Goal: Transaction & Acquisition: Purchase product/service

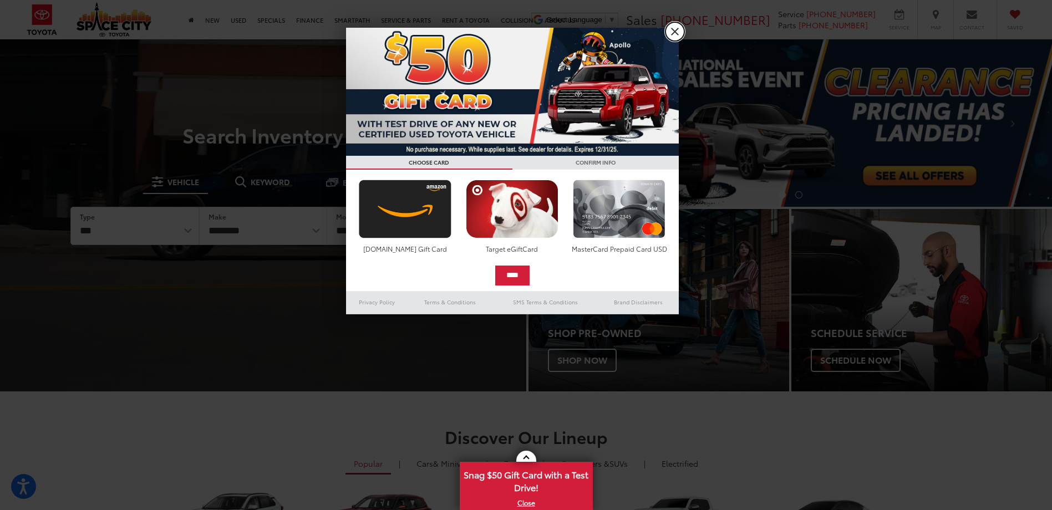
click at [669, 32] on link "X" at bounding box center [674, 31] width 19 height 19
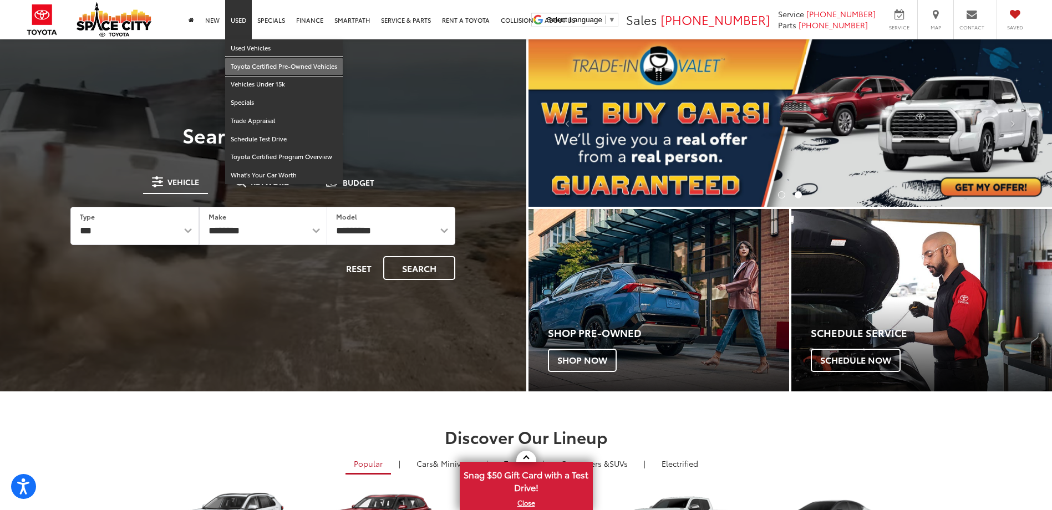
click at [243, 65] on link "Toyota Certified Pre-Owned Vehicles" at bounding box center [284, 67] width 118 height 18
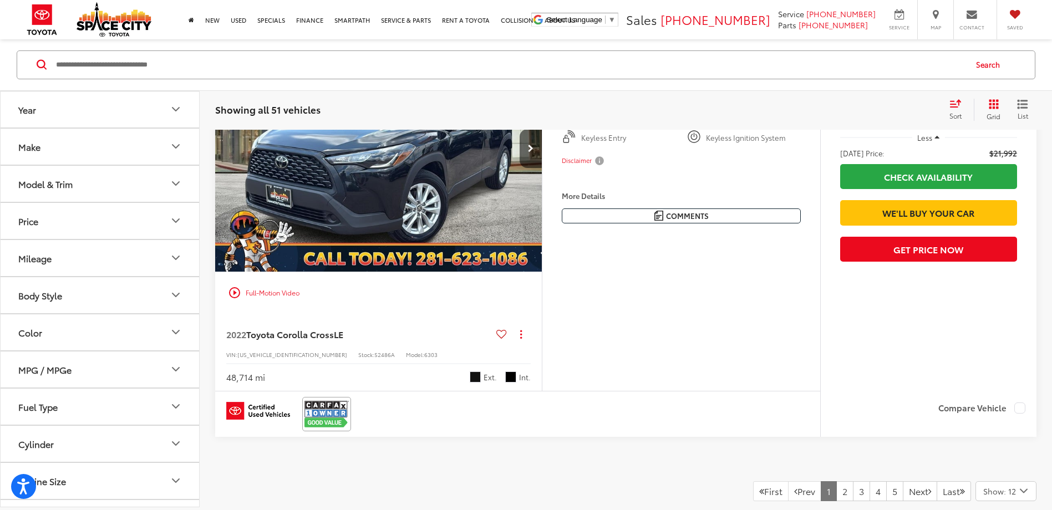
scroll to position [4756, 0]
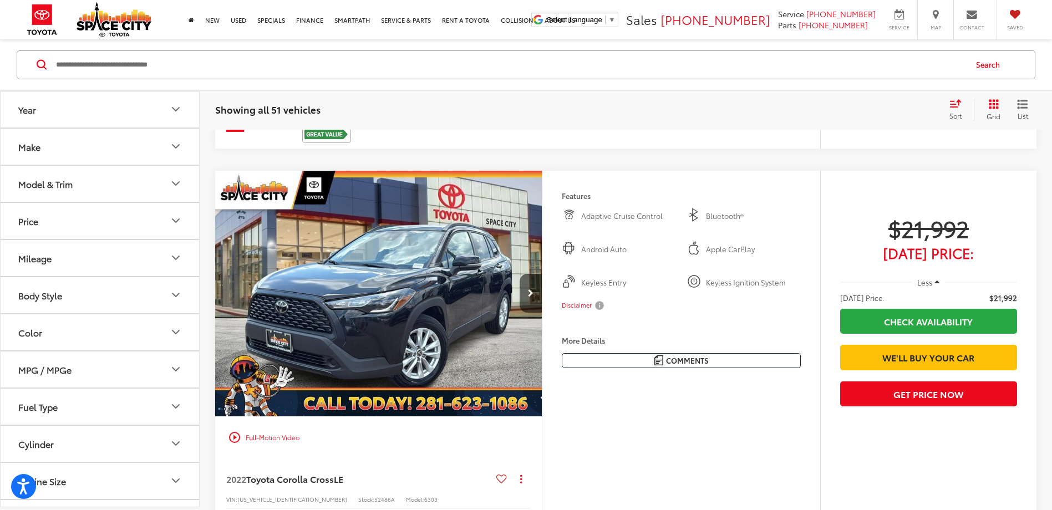
click at [174, 151] on icon "Make" at bounding box center [175, 146] width 13 height 13
click at [171, 150] on icon "Make" at bounding box center [175, 146] width 13 height 13
click at [137, 186] on button "Model & Trim" at bounding box center [101, 184] width 200 height 36
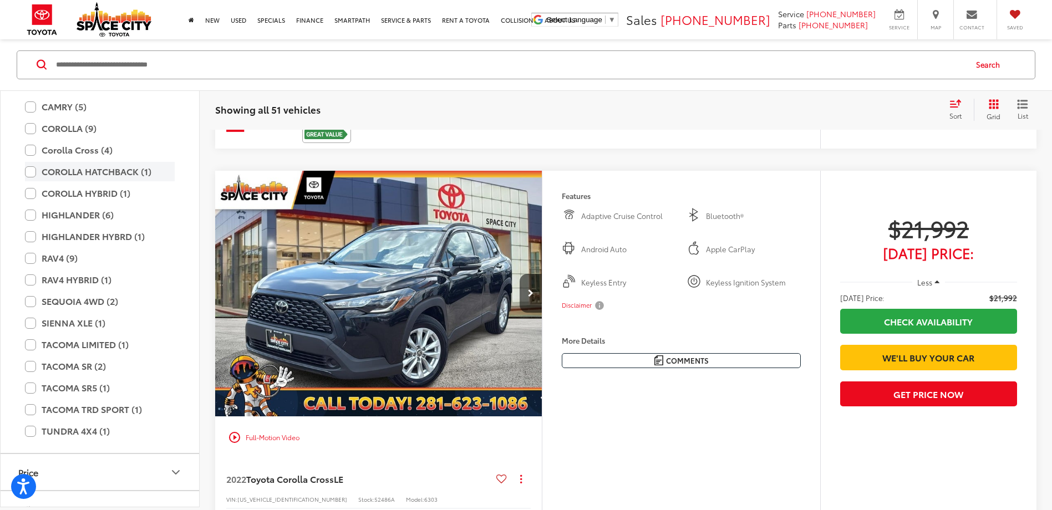
scroll to position [166, 0]
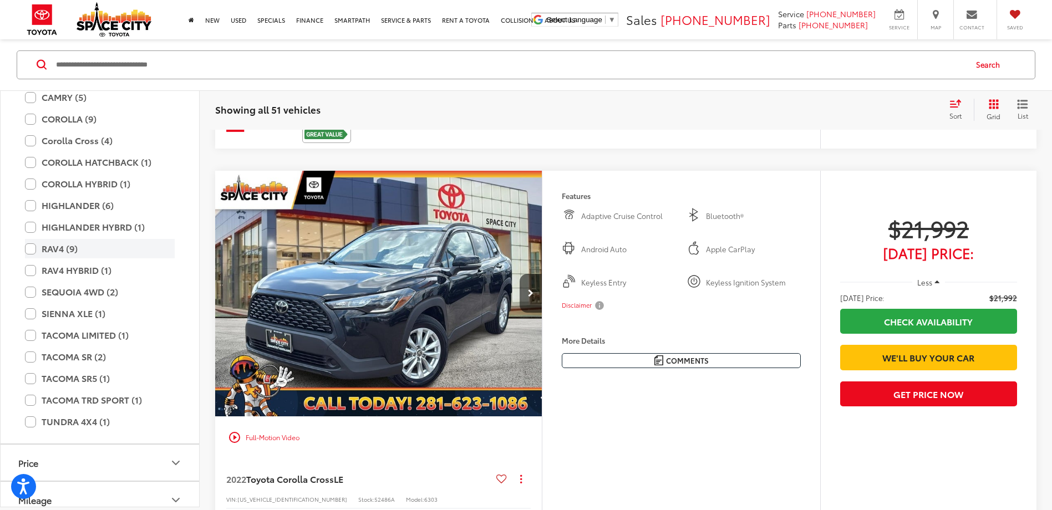
click at [31, 251] on label "RAV4 (9)" at bounding box center [100, 249] width 150 height 19
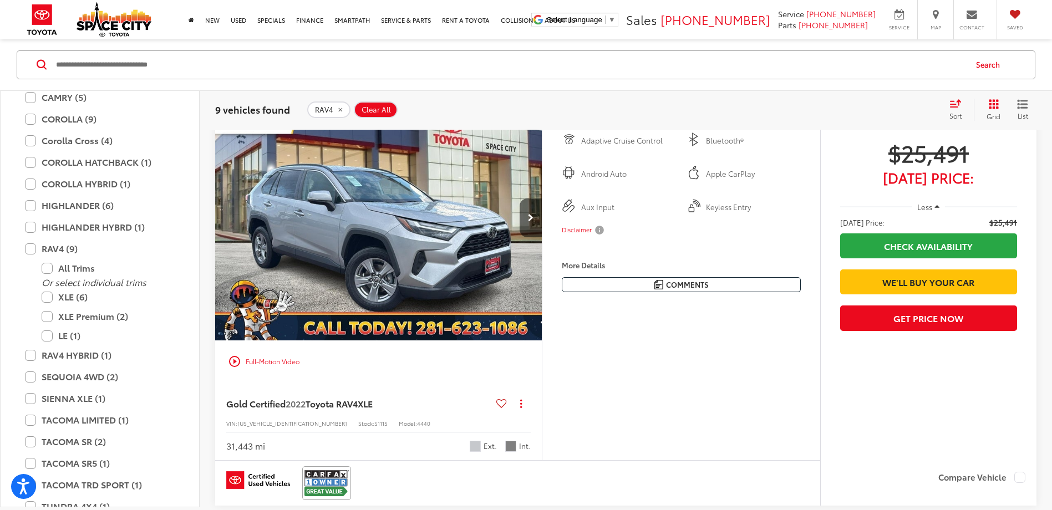
scroll to position [161, 0]
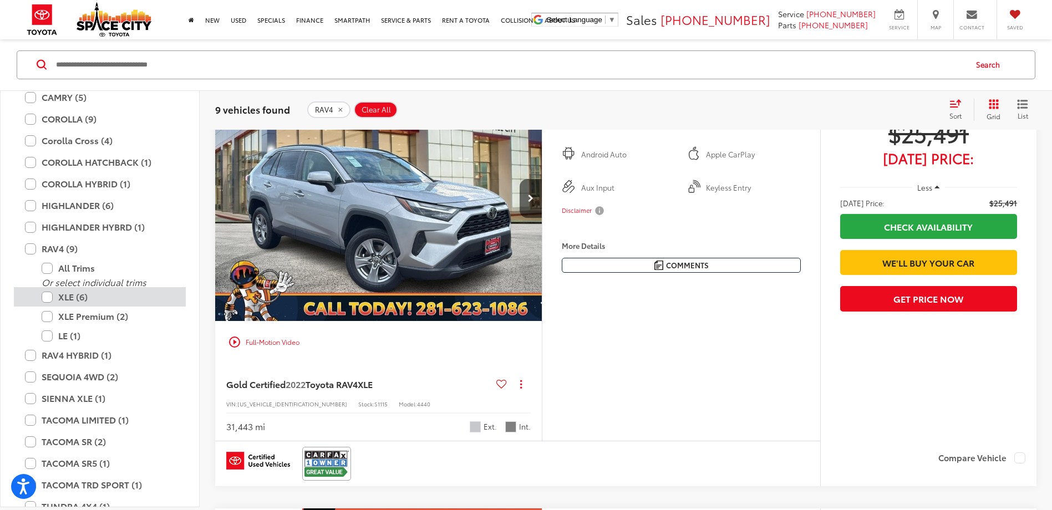
click at [44, 294] on label "XLE (6)" at bounding box center [108, 297] width 133 height 19
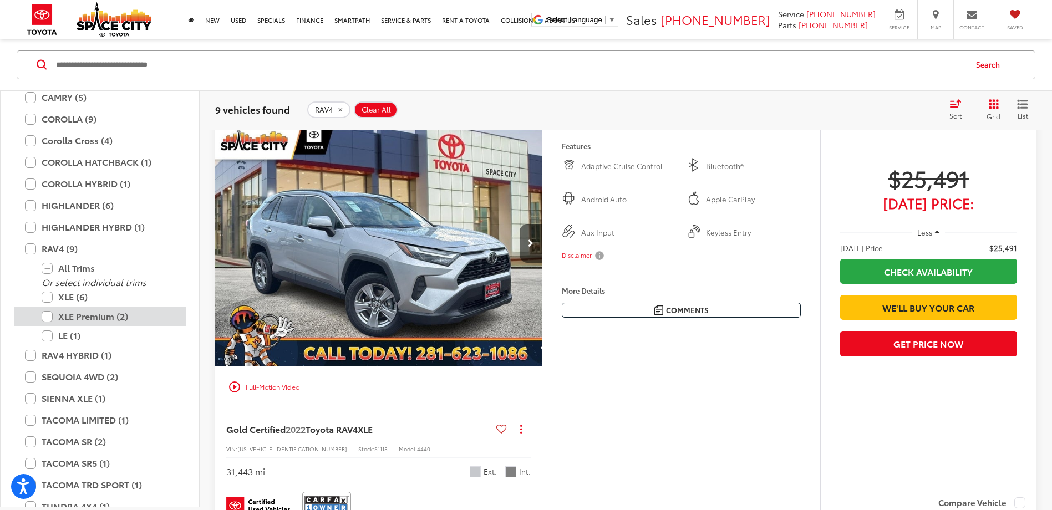
scroll to position [105, 0]
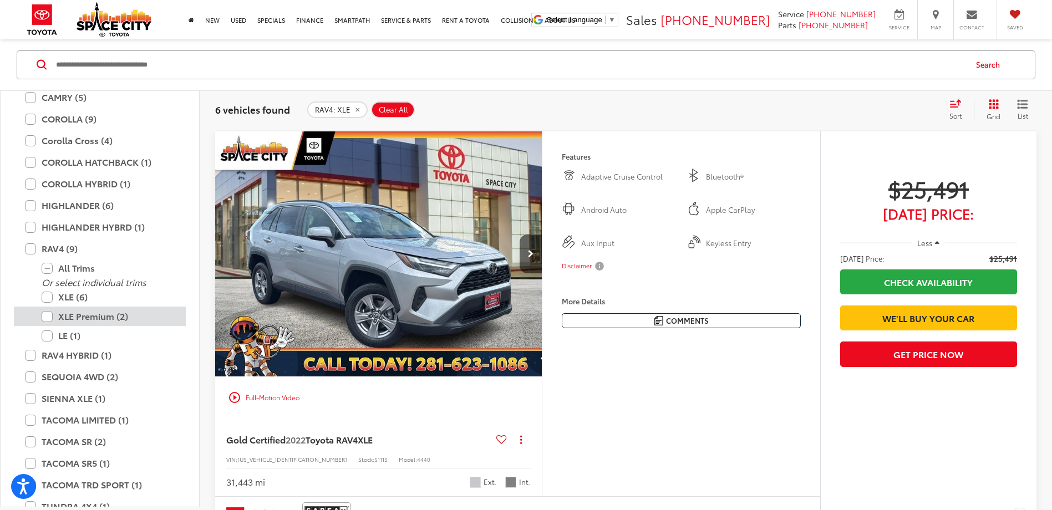
click at [45, 319] on label "XLE Premium (2)" at bounding box center [108, 316] width 133 height 19
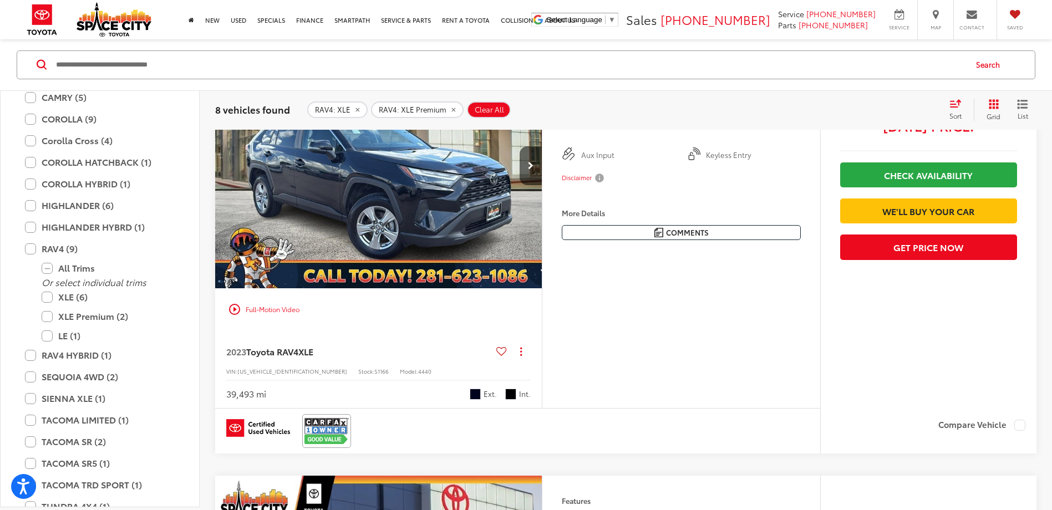
scroll to position [998, 0]
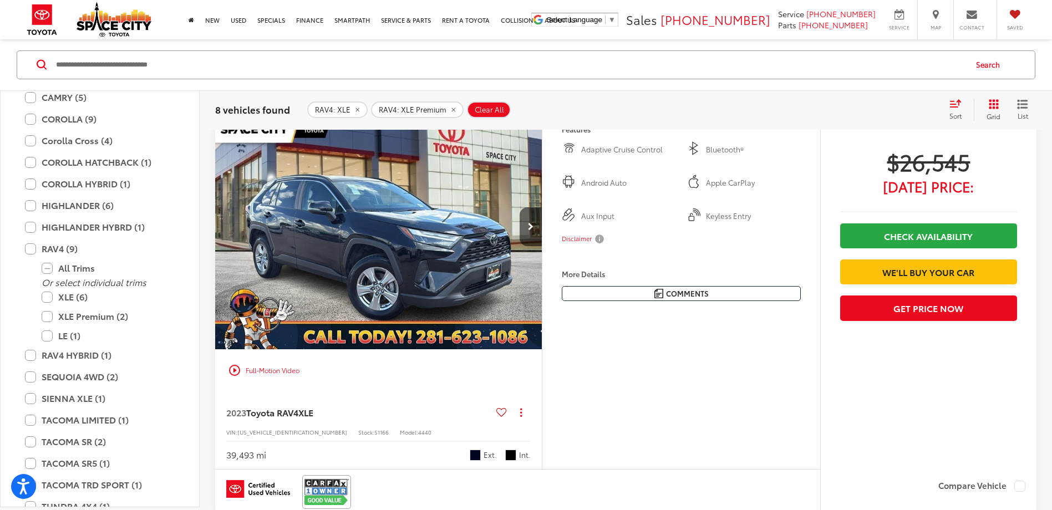
click at [433, 276] on img "2023 Toyota RAV4 XLE 0" at bounding box center [379, 227] width 328 height 246
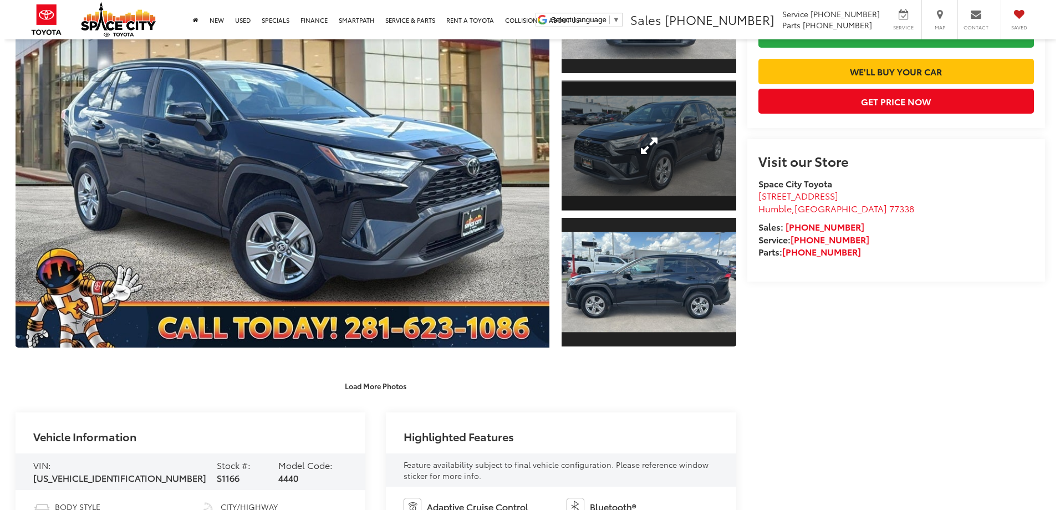
scroll to position [166, 0]
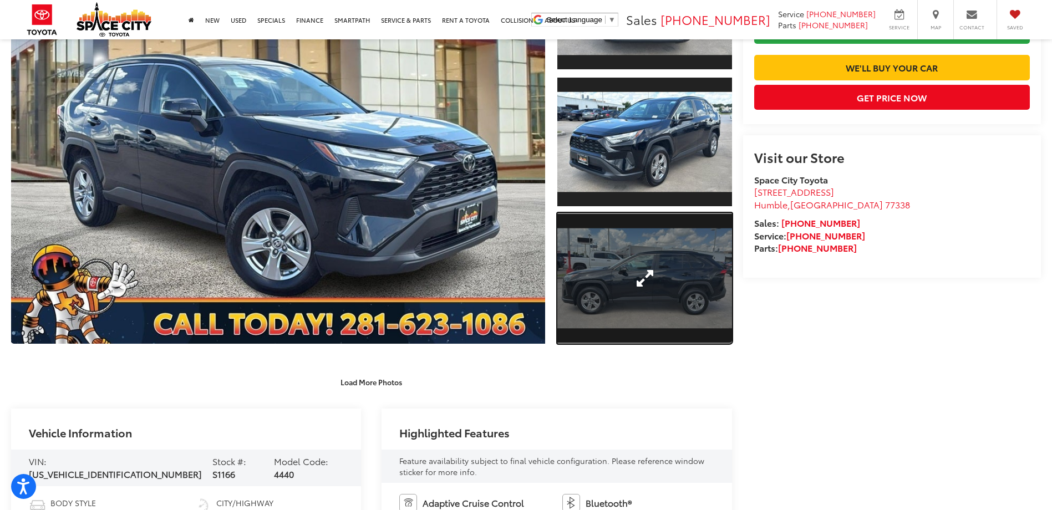
click at [625, 291] on link "Expand Photo 3" at bounding box center [644, 278] width 174 height 131
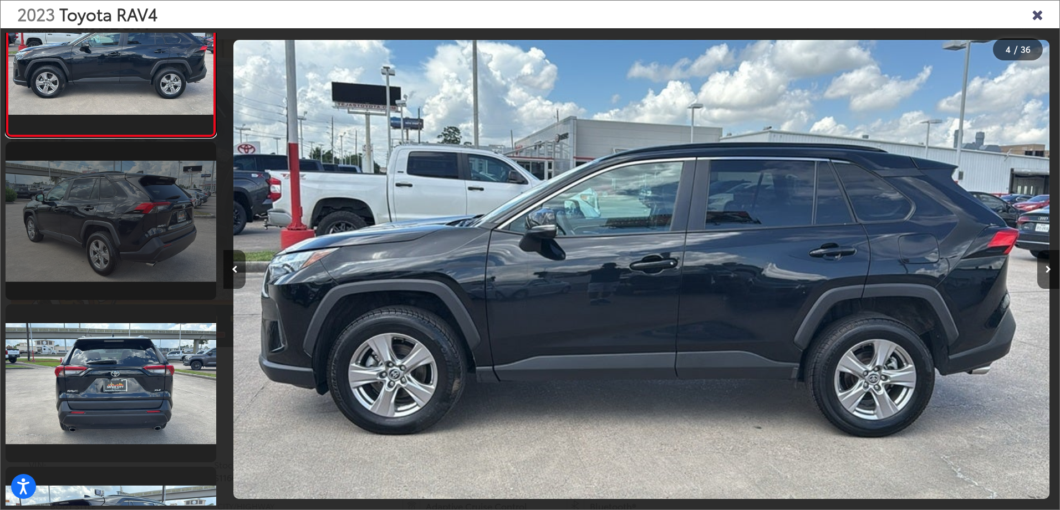
scroll to position [587, 0]
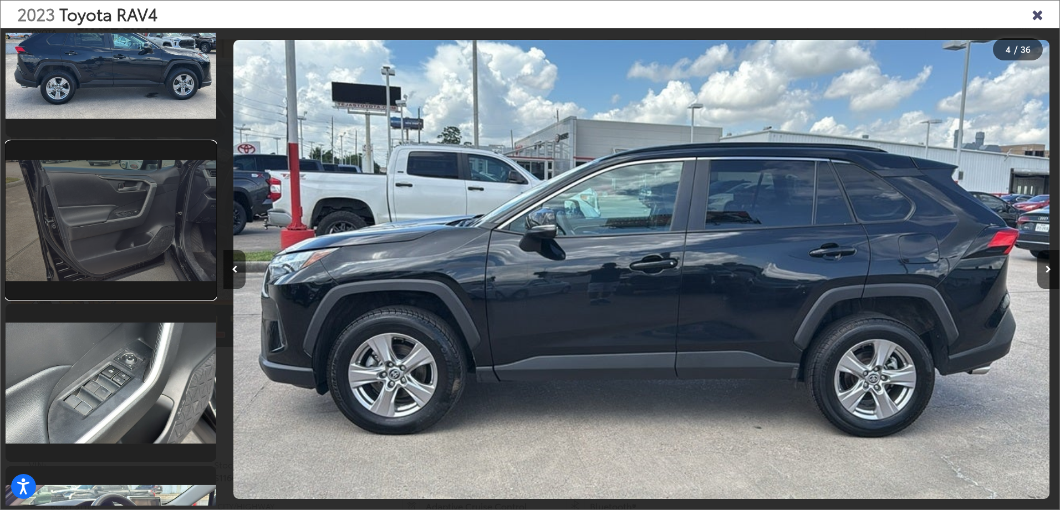
click at [150, 244] on link at bounding box center [111, 220] width 211 height 158
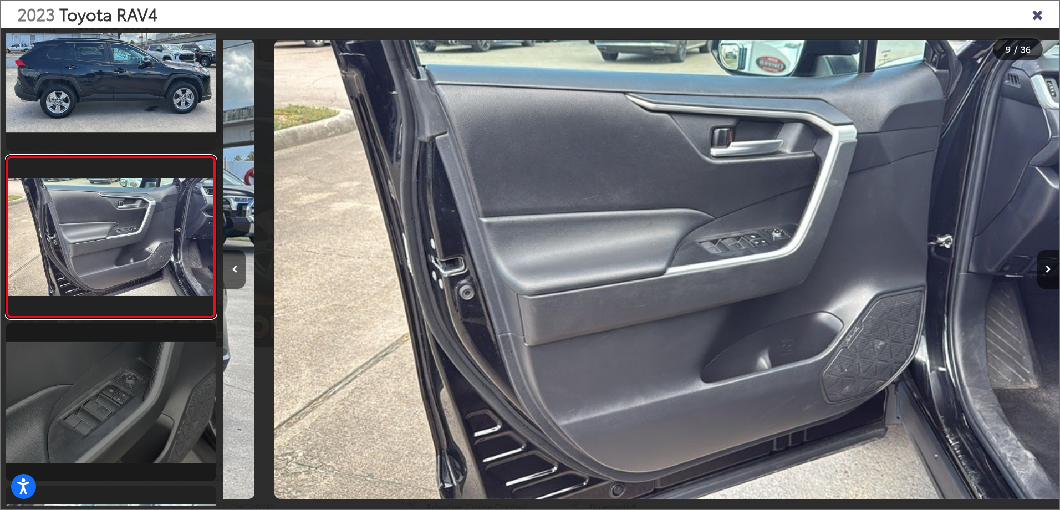
scroll to position [0, 6688]
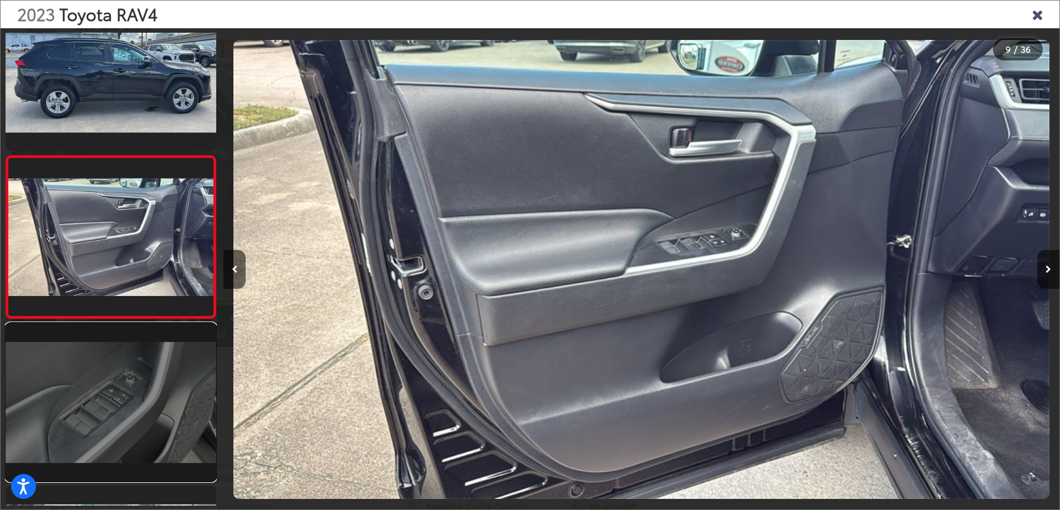
click at [152, 391] on link at bounding box center [111, 402] width 211 height 158
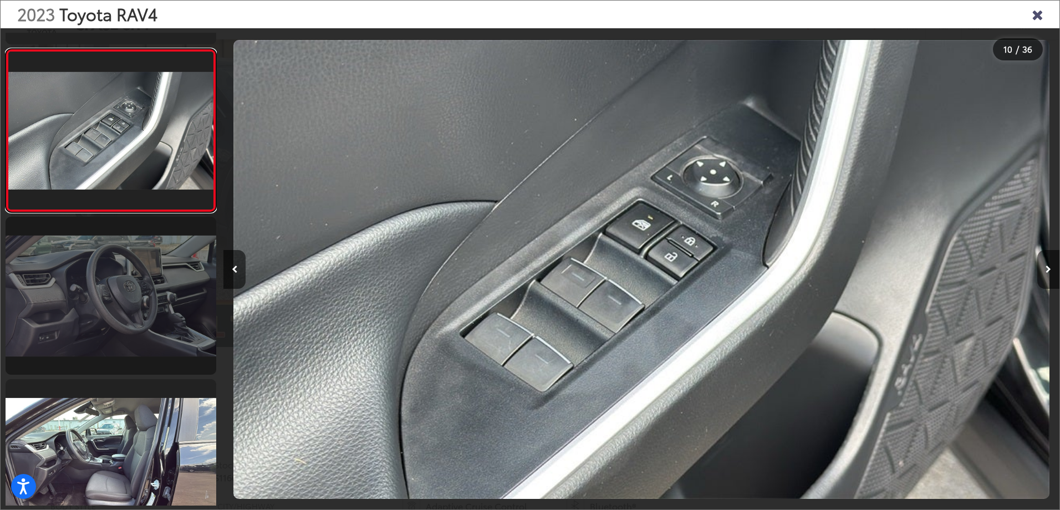
scroll to position [1451, 0]
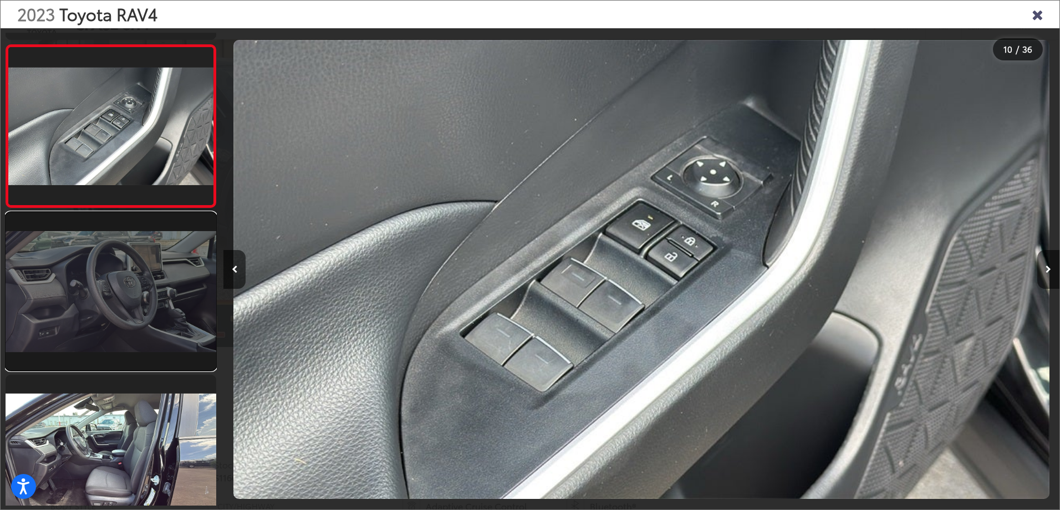
click at [128, 339] on link at bounding box center [111, 291] width 211 height 158
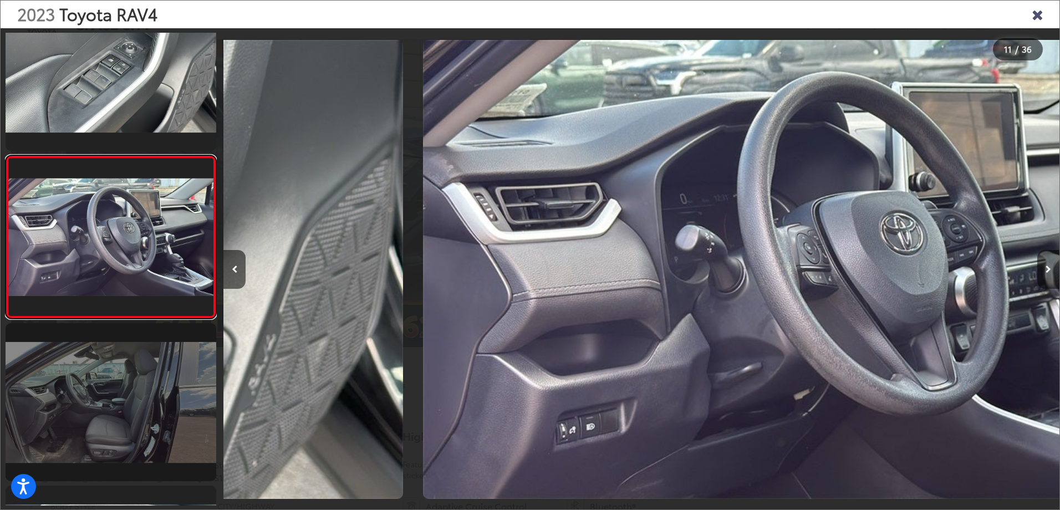
scroll to position [0, 8361]
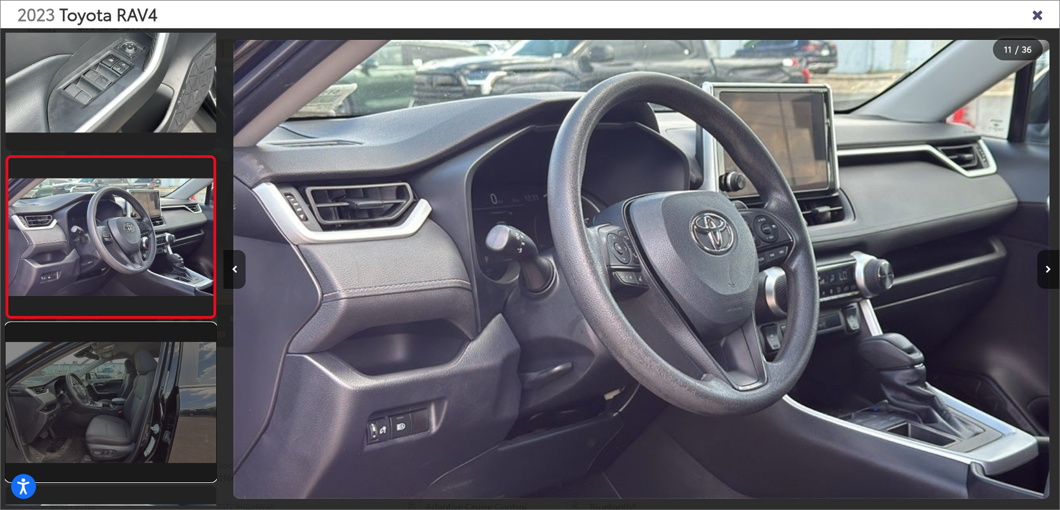
click at [125, 374] on link at bounding box center [111, 402] width 211 height 158
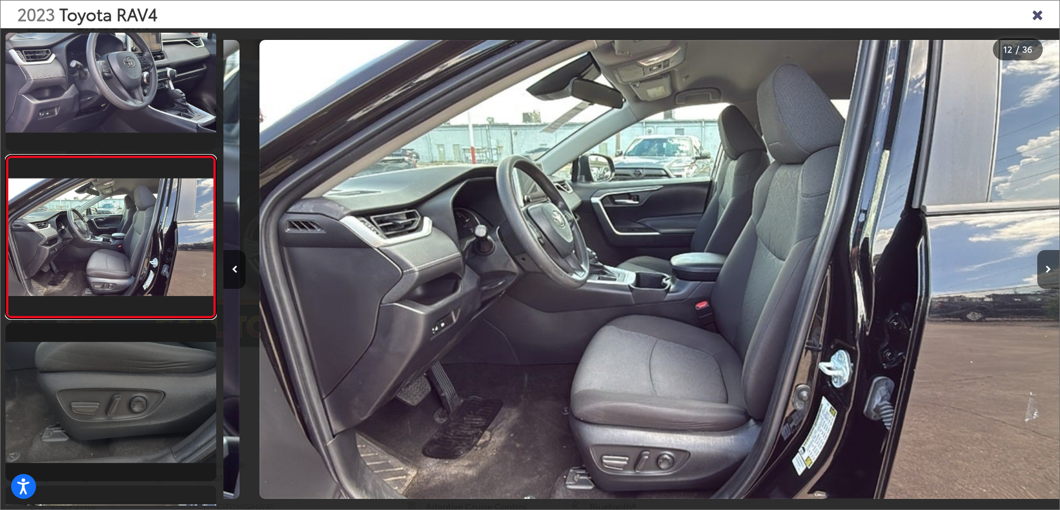
scroll to position [0, 9197]
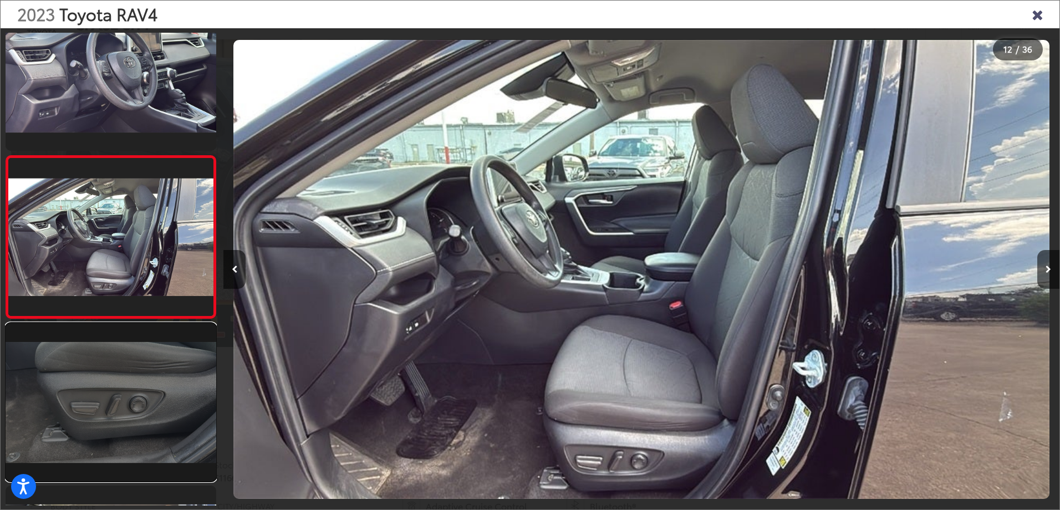
click at [121, 385] on link at bounding box center [111, 402] width 211 height 158
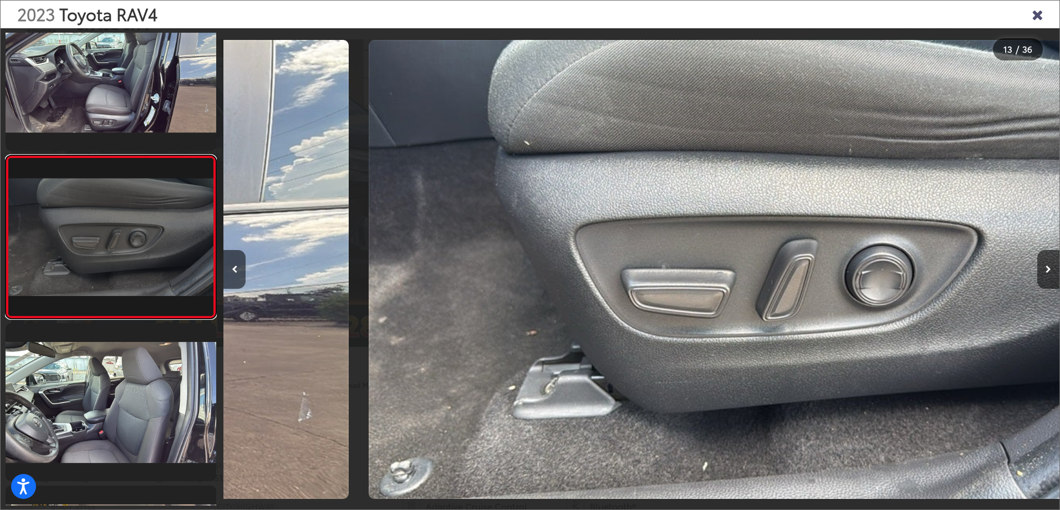
scroll to position [0, 10033]
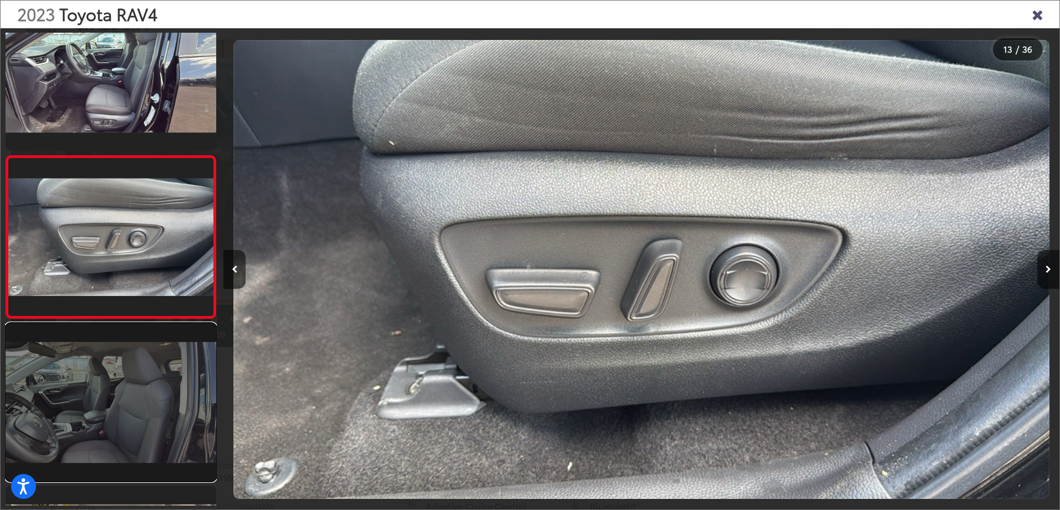
click at [120, 383] on link at bounding box center [111, 402] width 211 height 158
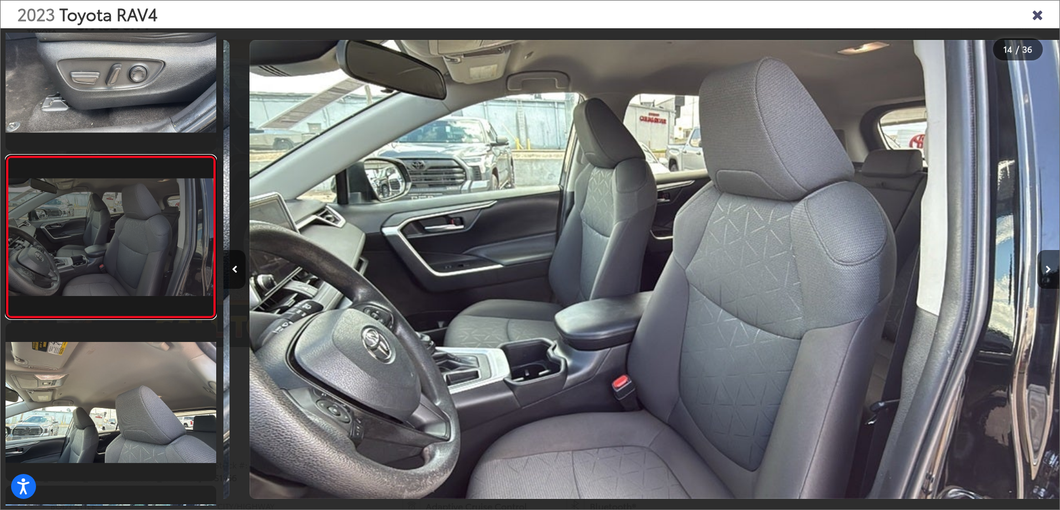
scroll to position [0, 10869]
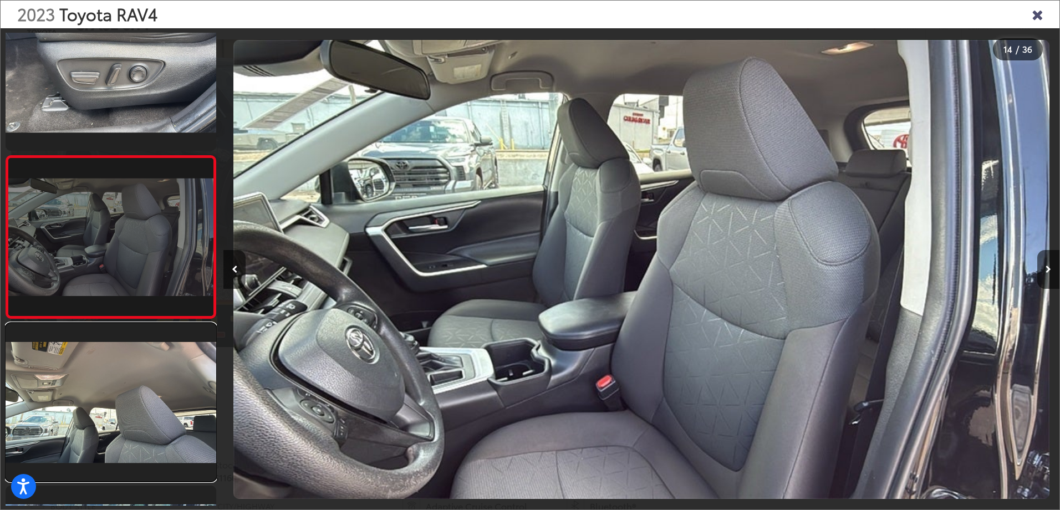
click at [120, 383] on link at bounding box center [111, 402] width 211 height 158
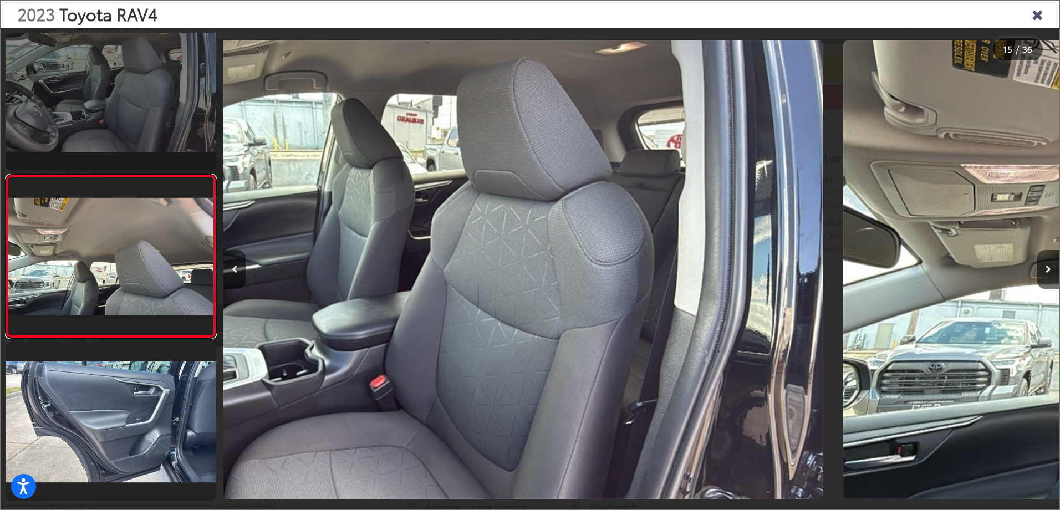
scroll to position [0, 0]
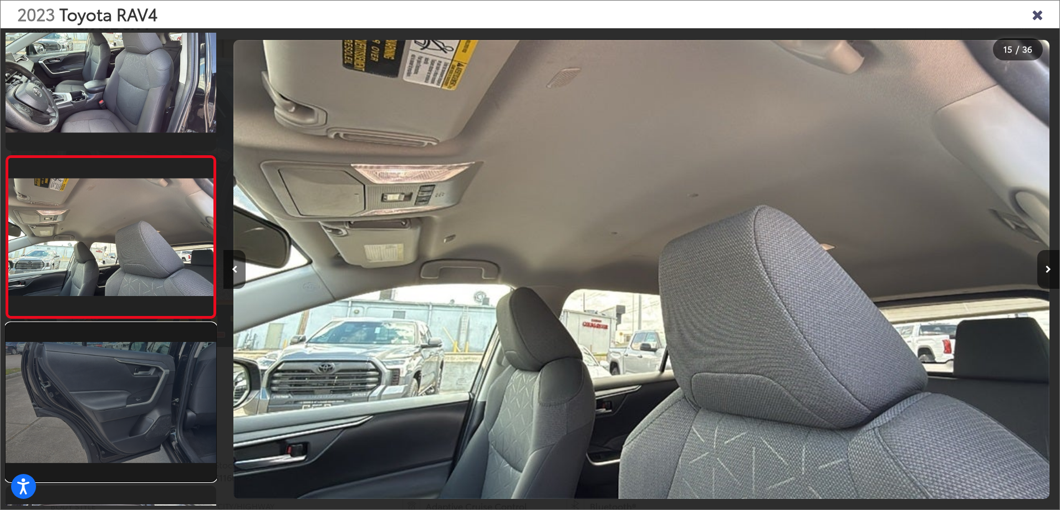
click at [121, 381] on link at bounding box center [111, 402] width 211 height 158
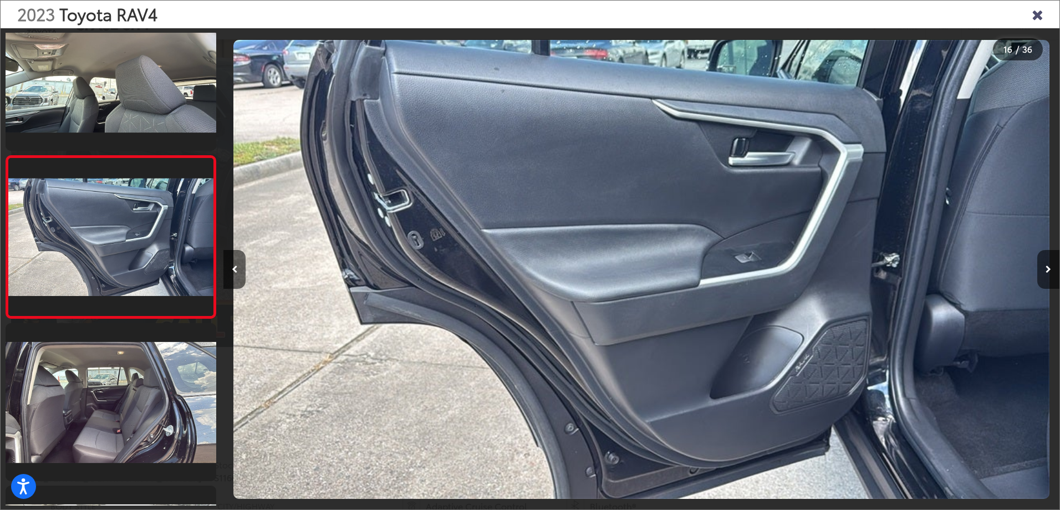
click at [1030, 15] on div "2023 Toyota RAV4" at bounding box center [530, 15] width 1059 height 28
click at [1037, 12] on icon "Close gallery" at bounding box center [1037, 14] width 11 height 14
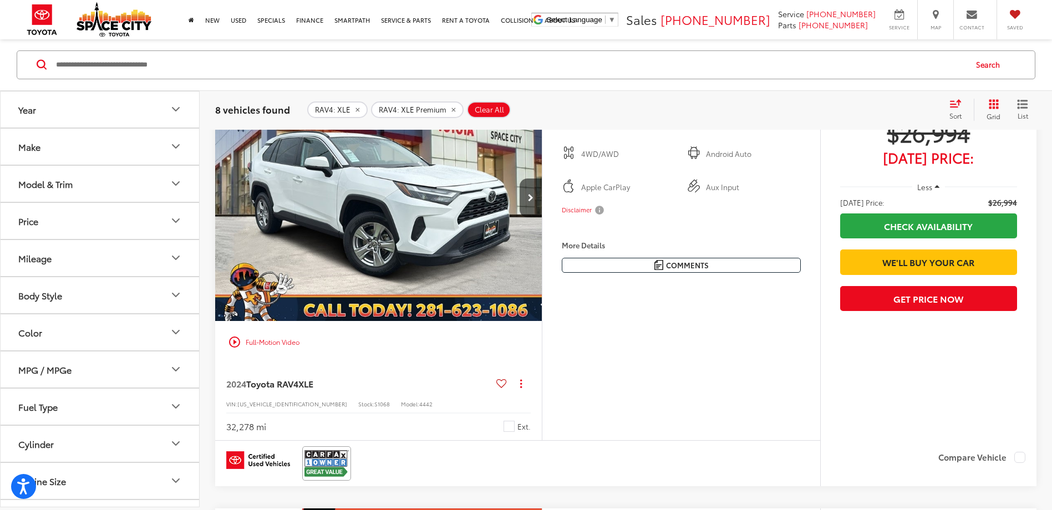
scroll to position [1436, 0]
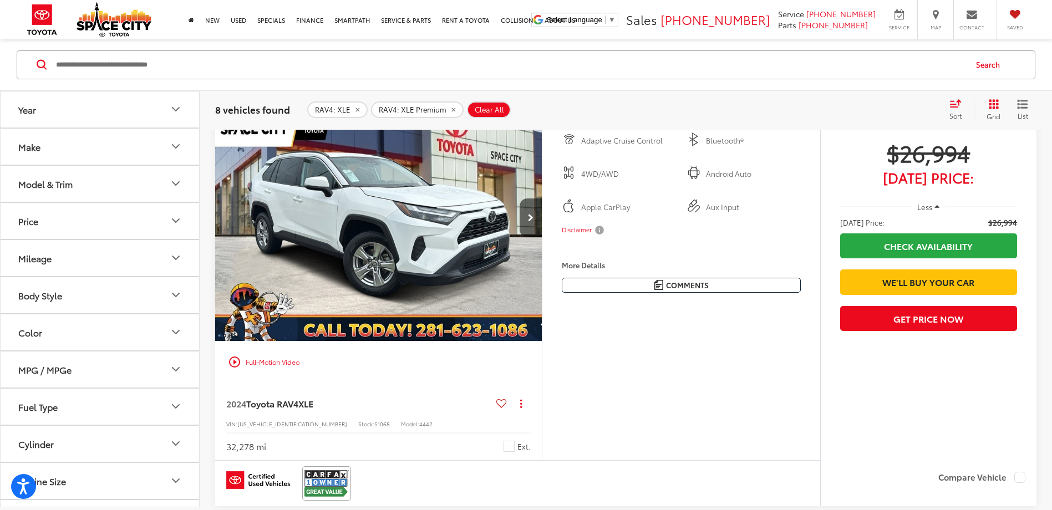
click at [402, 271] on img "2024 Toyota RAV4 XLE 0" at bounding box center [379, 218] width 328 height 246
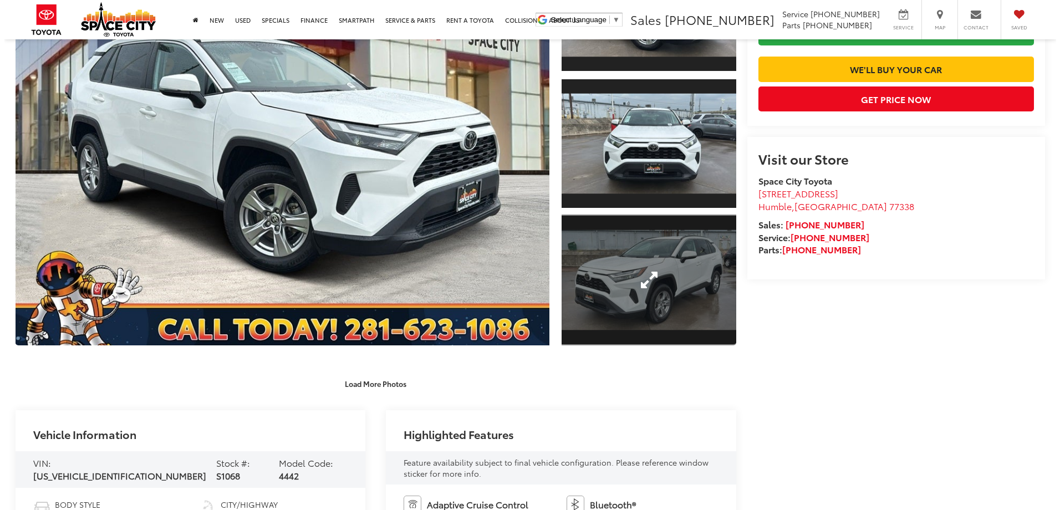
scroll to position [166, 0]
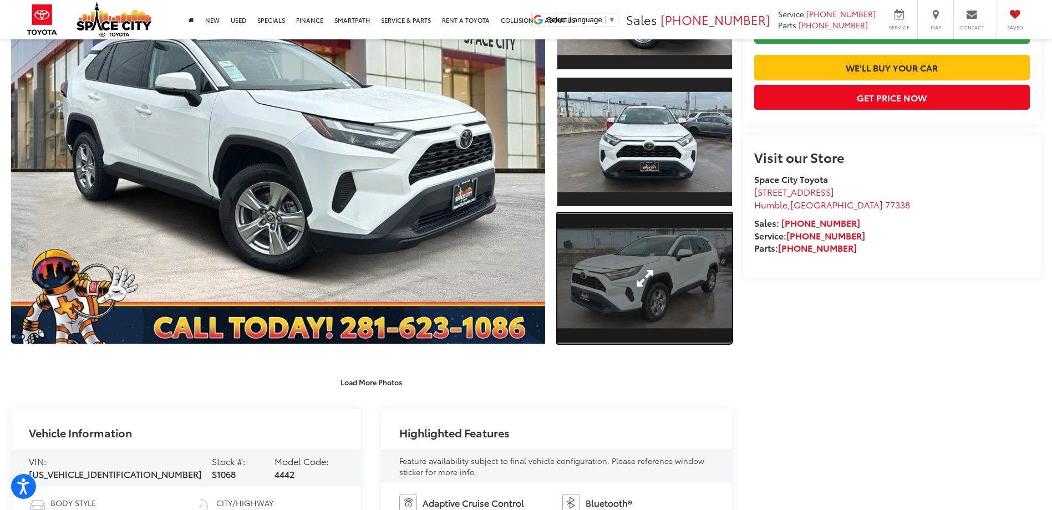
click at [625, 299] on link "Expand Photo 3" at bounding box center [644, 278] width 174 height 131
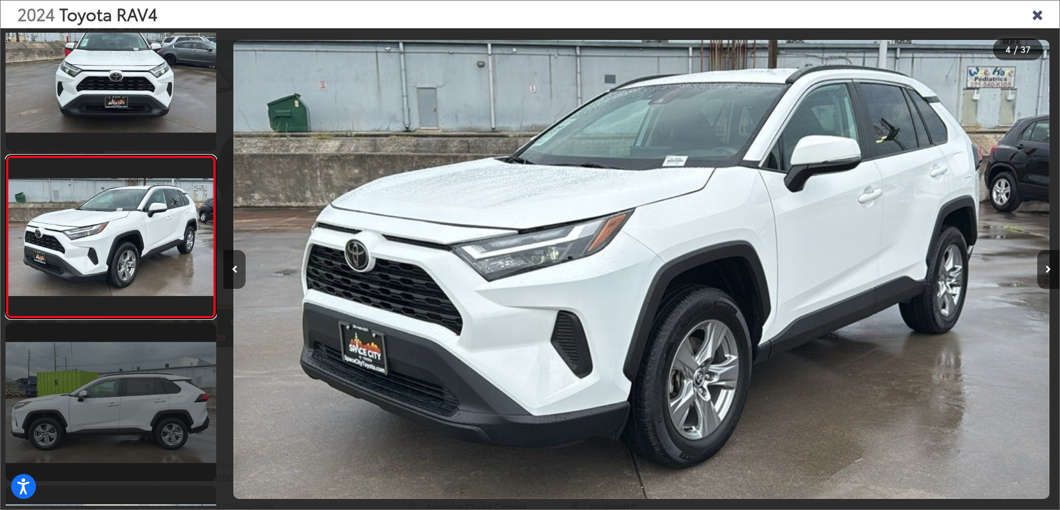
scroll to position [421, 0]
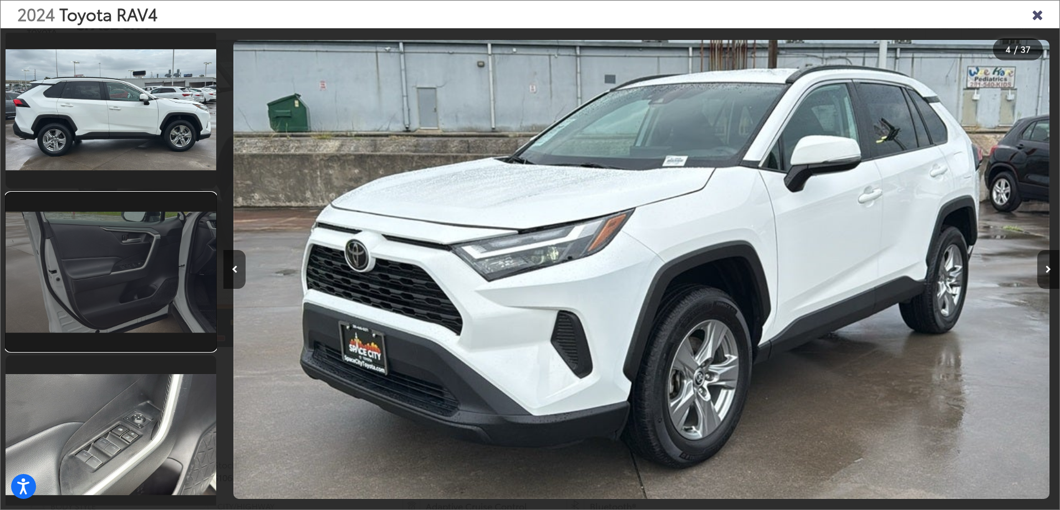
click at [165, 316] on link at bounding box center [111, 272] width 211 height 158
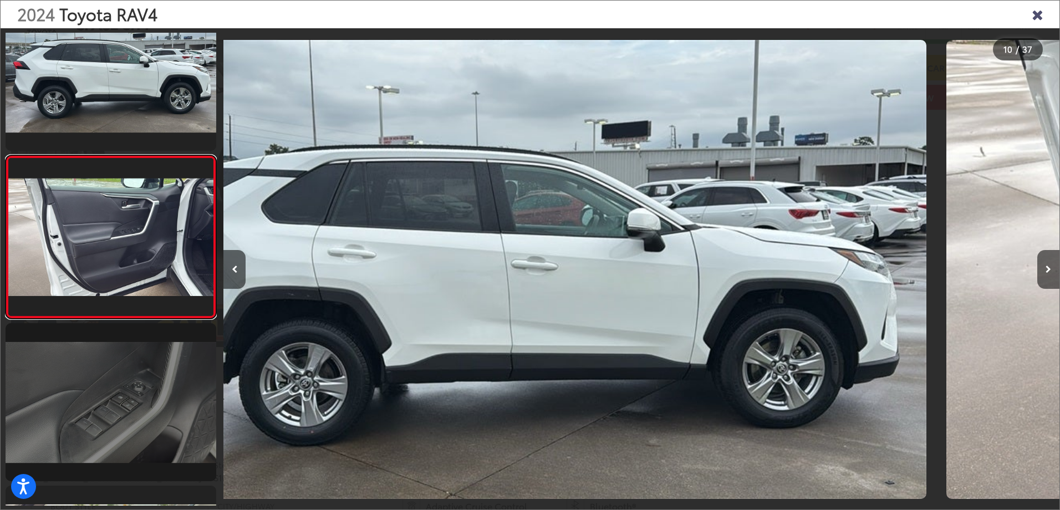
scroll to position [0, 7525]
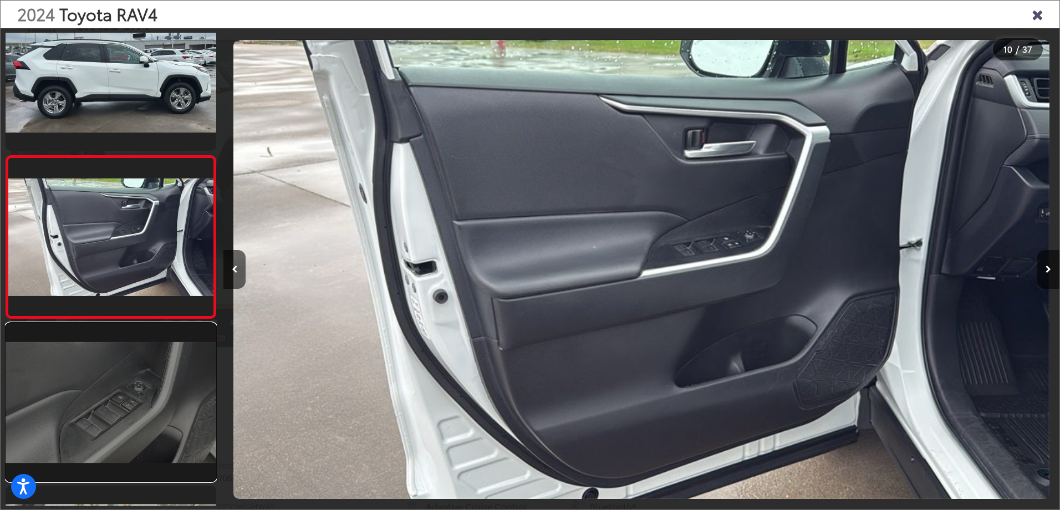
click at [154, 384] on link at bounding box center [111, 402] width 211 height 158
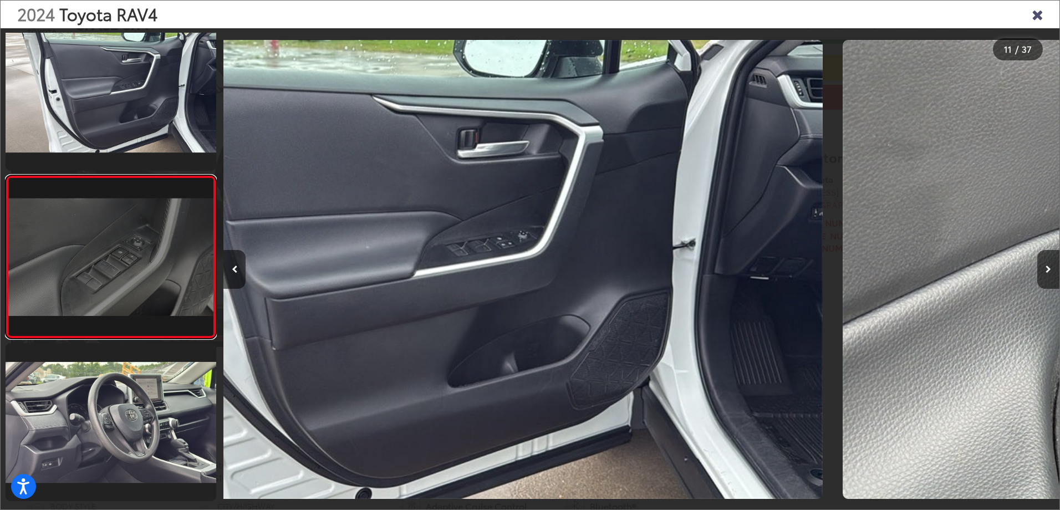
scroll to position [1502, 0]
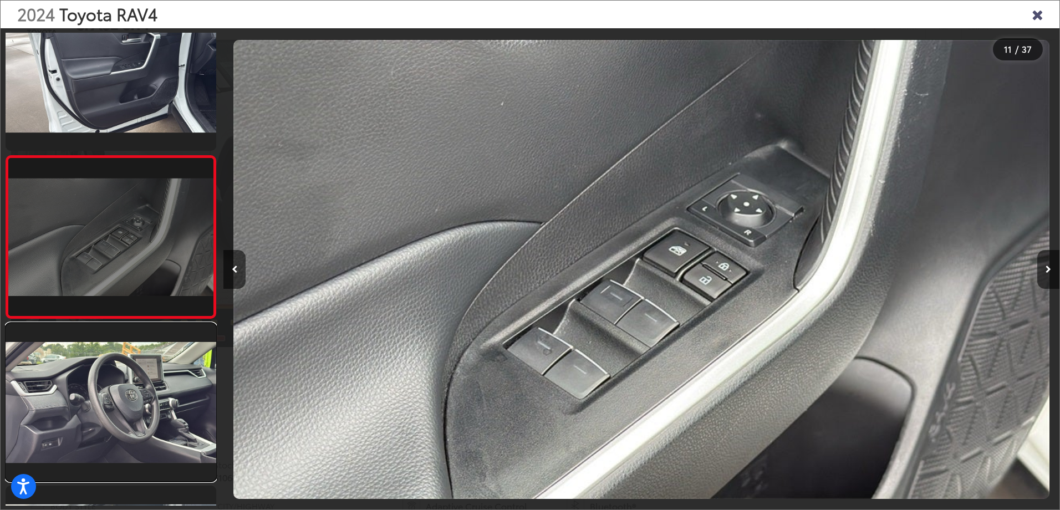
click at [154, 384] on link at bounding box center [111, 402] width 211 height 158
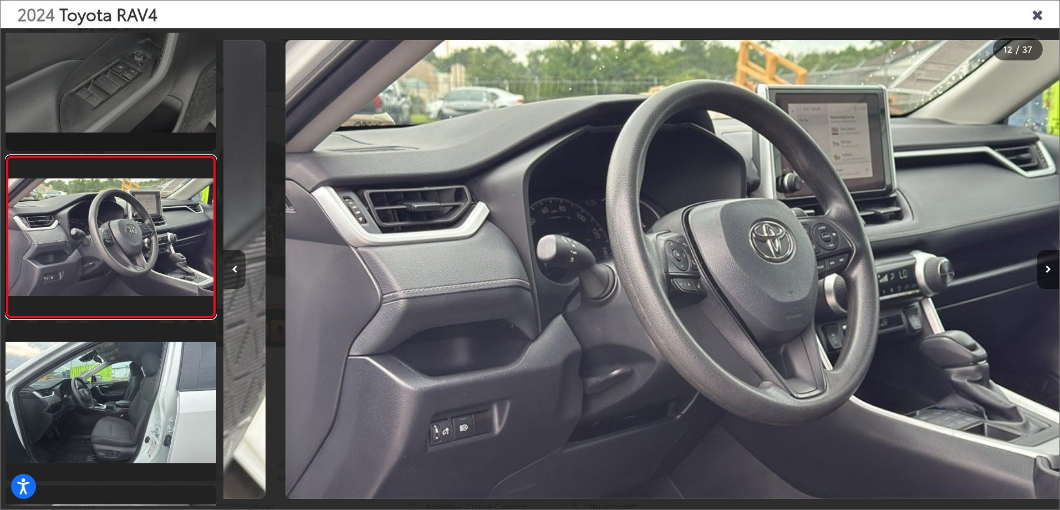
scroll to position [0, 9197]
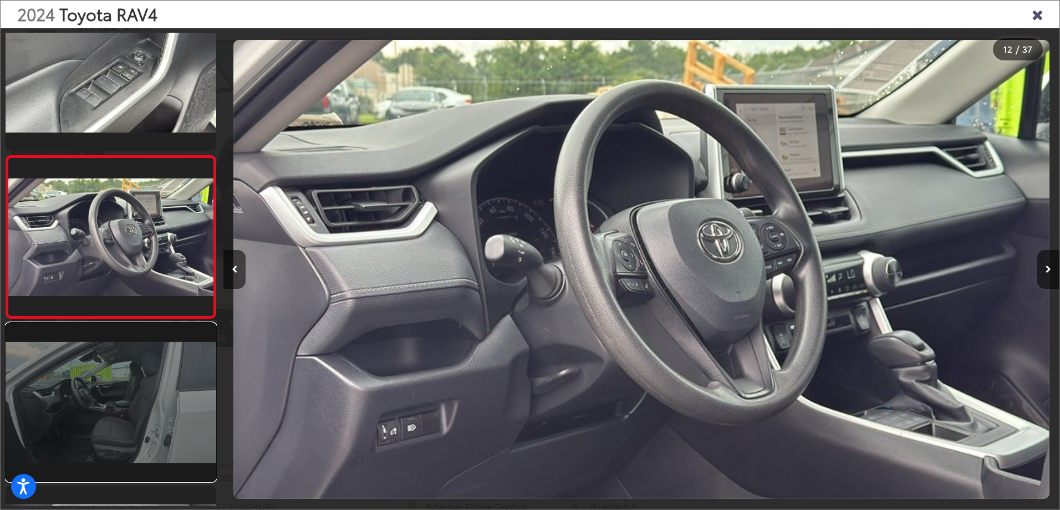
click at [150, 387] on link at bounding box center [111, 402] width 211 height 158
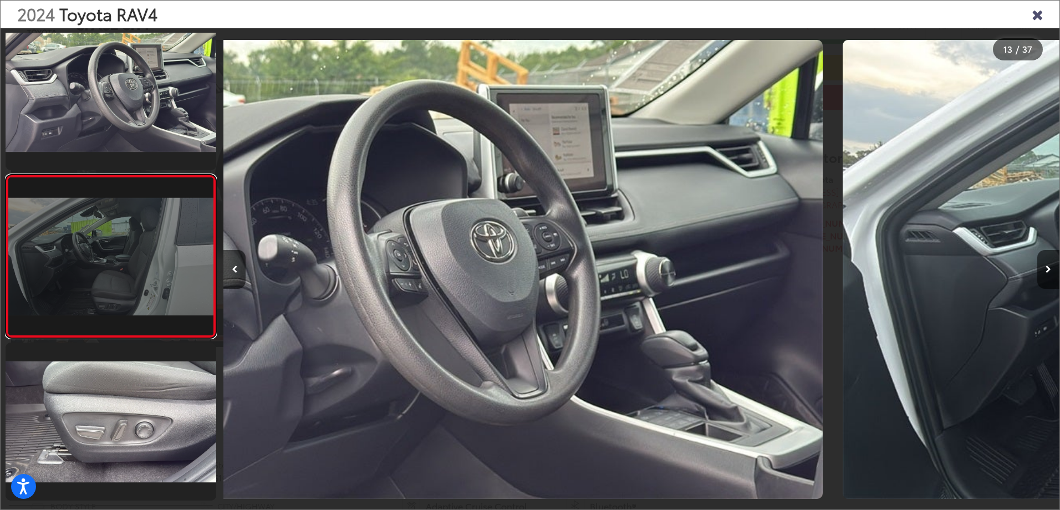
scroll to position [1827, 0]
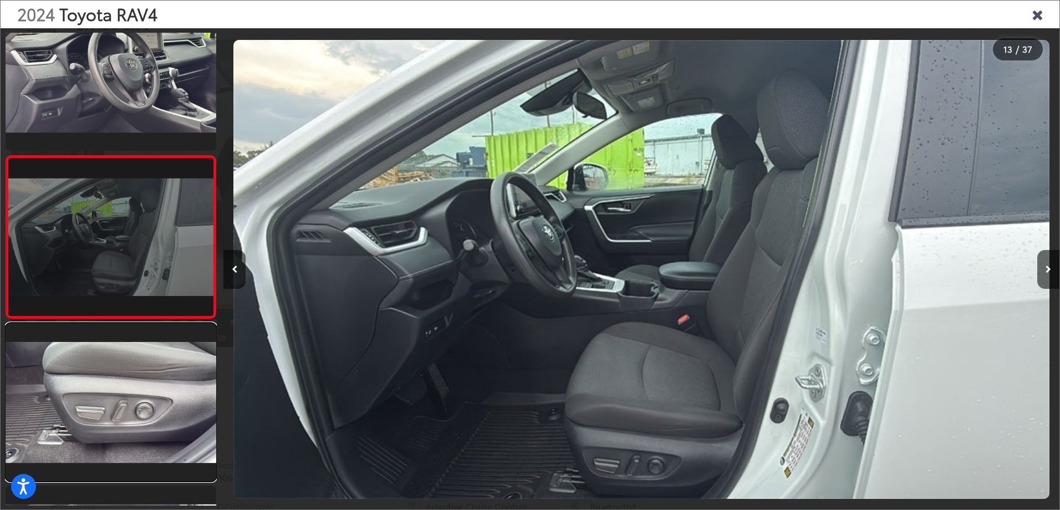
click at [150, 387] on link at bounding box center [111, 402] width 211 height 158
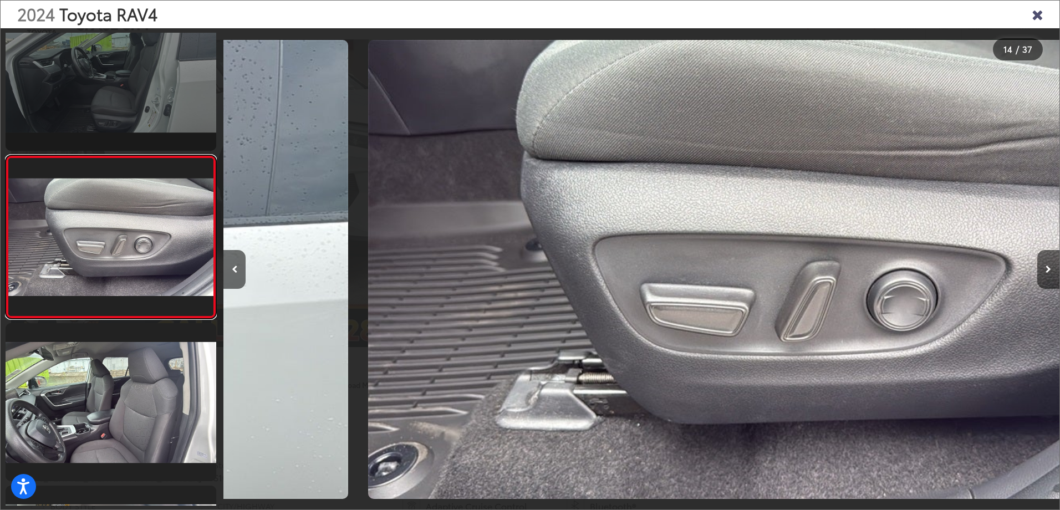
scroll to position [0, 10869]
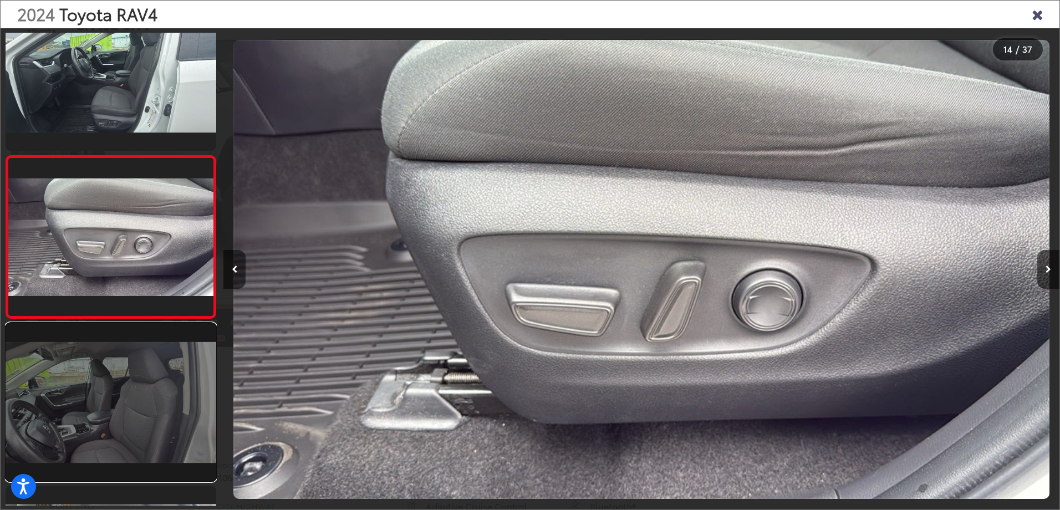
click at [140, 380] on link at bounding box center [111, 402] width 211 height 158
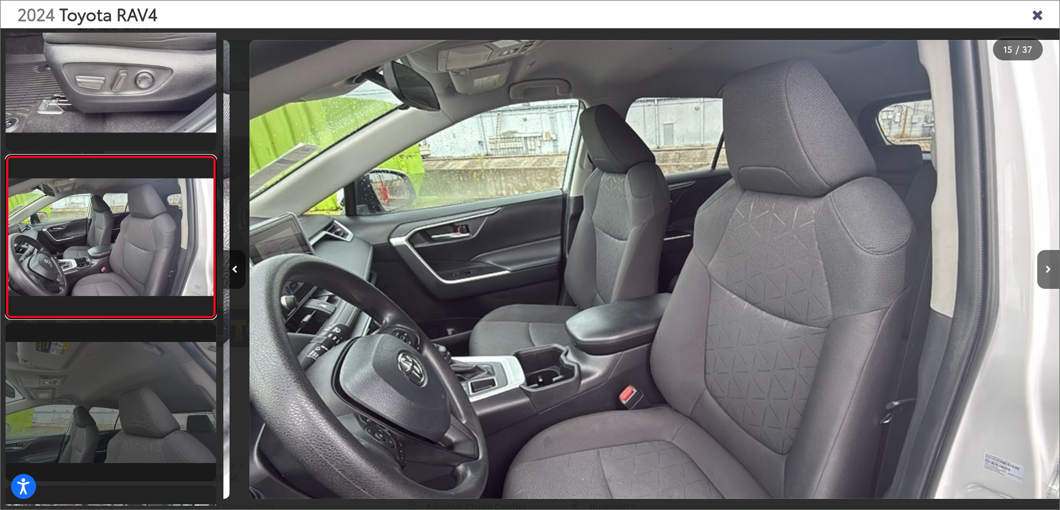
scroll to position [0, 11705]
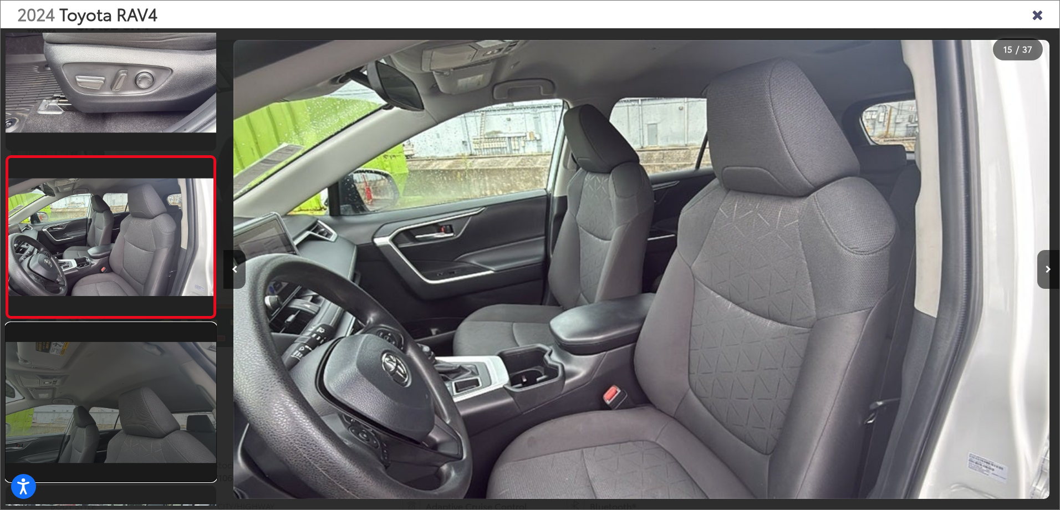
click at [149, 398] on link at bounding box center [111, 402] width 211 height 158
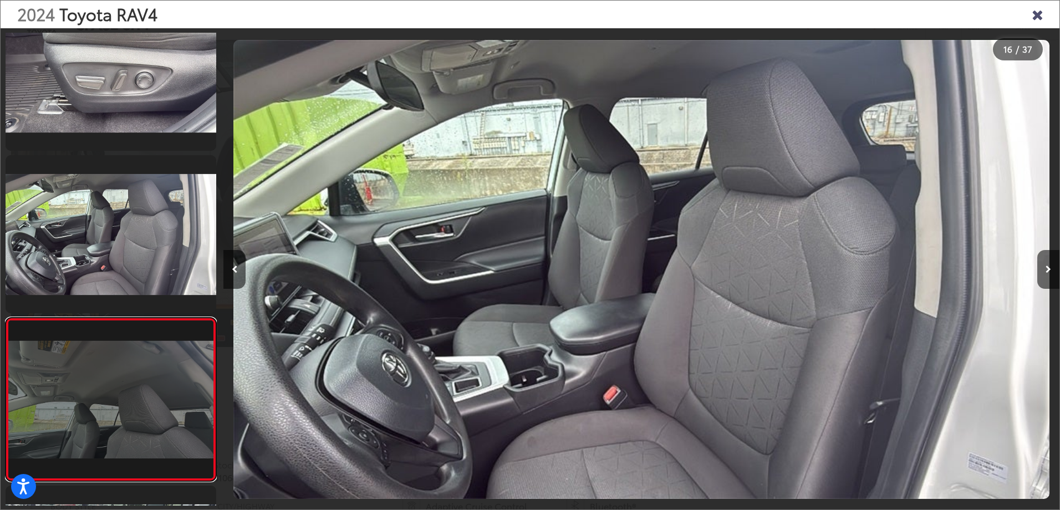
scroll to position [0, 0]
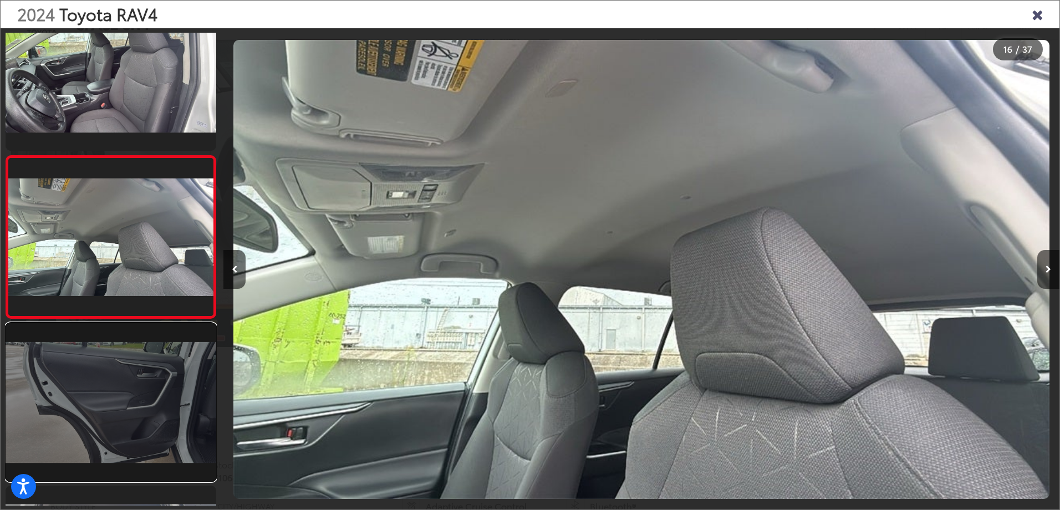
click at [144, 404] on link at bounding box center [111, 402] width 211 height 158
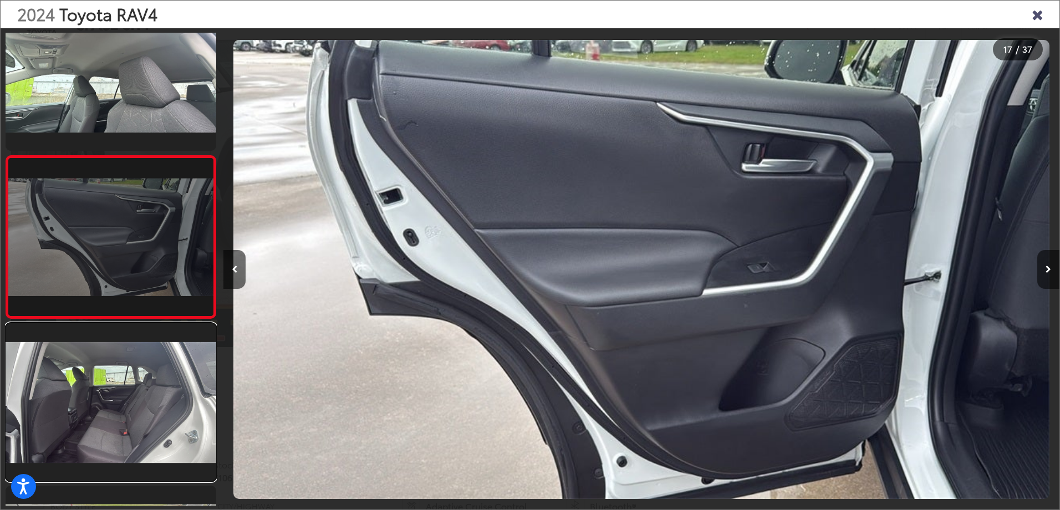
click at [144, 404] on link at bounding box center [111, 402] width 211 height 158
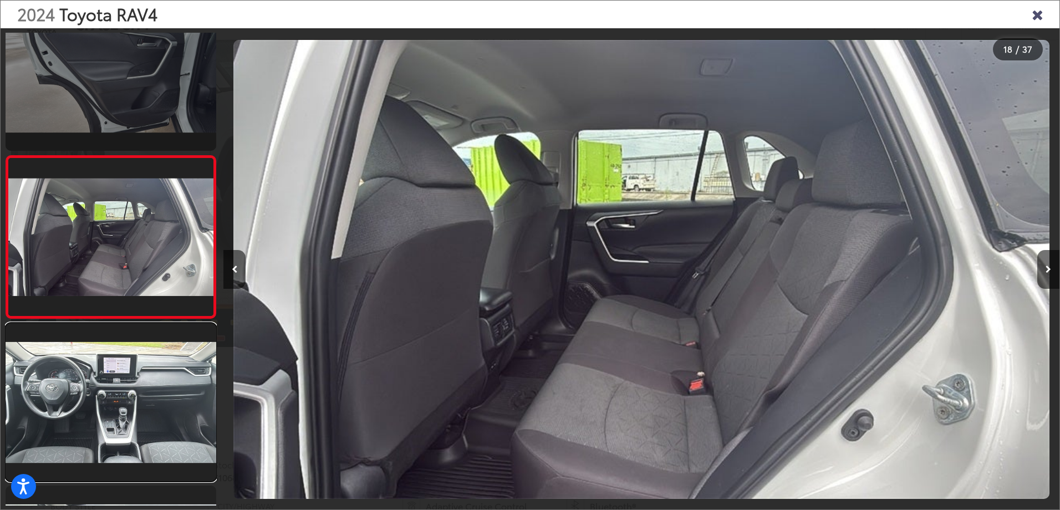
click at [144, 404] on link at bounding box center [111, 402] width 211 height 158
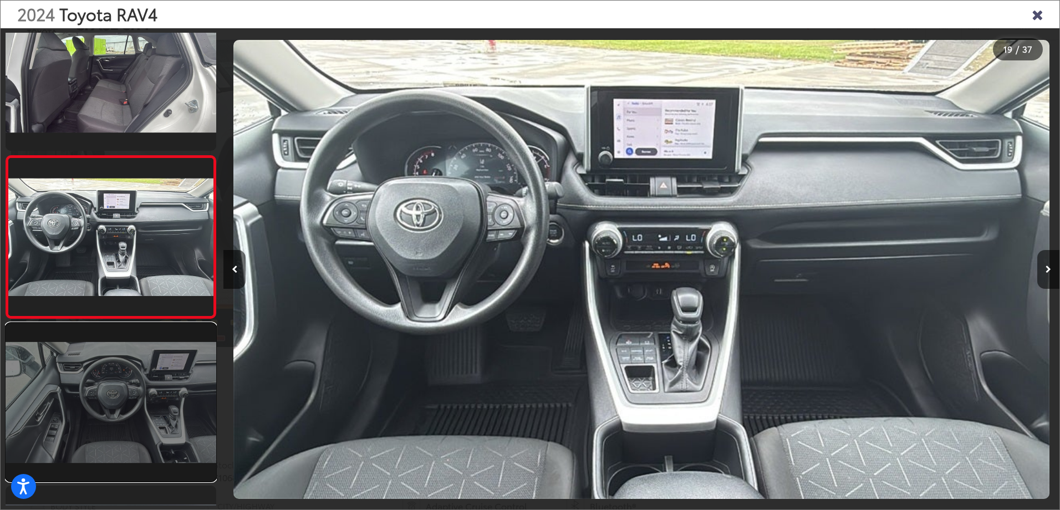
click at [134, 401] on link at bounding box center [111, 402] width 211 height 158
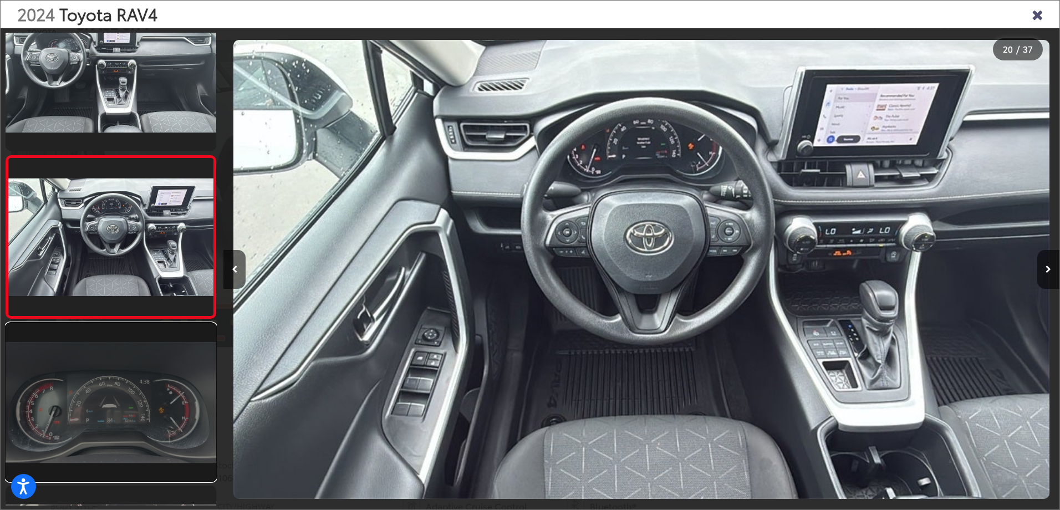
click at [156, 378] on link at bounding box center [111, 402] width 211 height 158
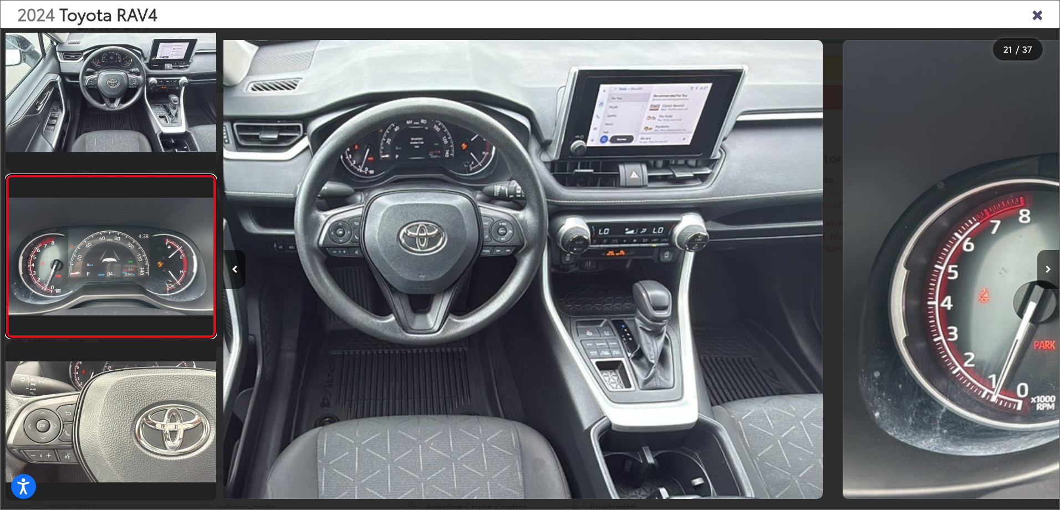
scroll to position [3127, 0]
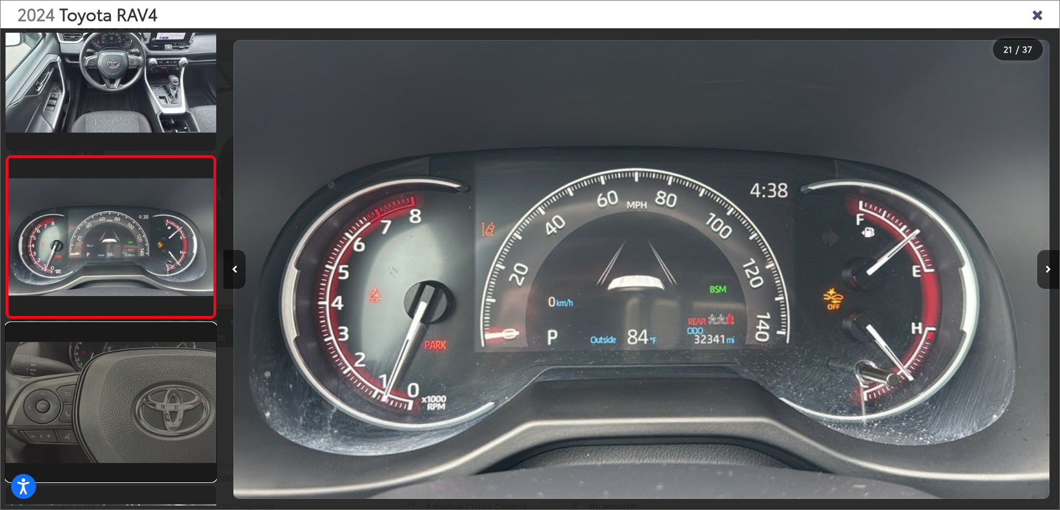
click at [120, 403] on link at bounding box center [111, 402] width 211 height 158
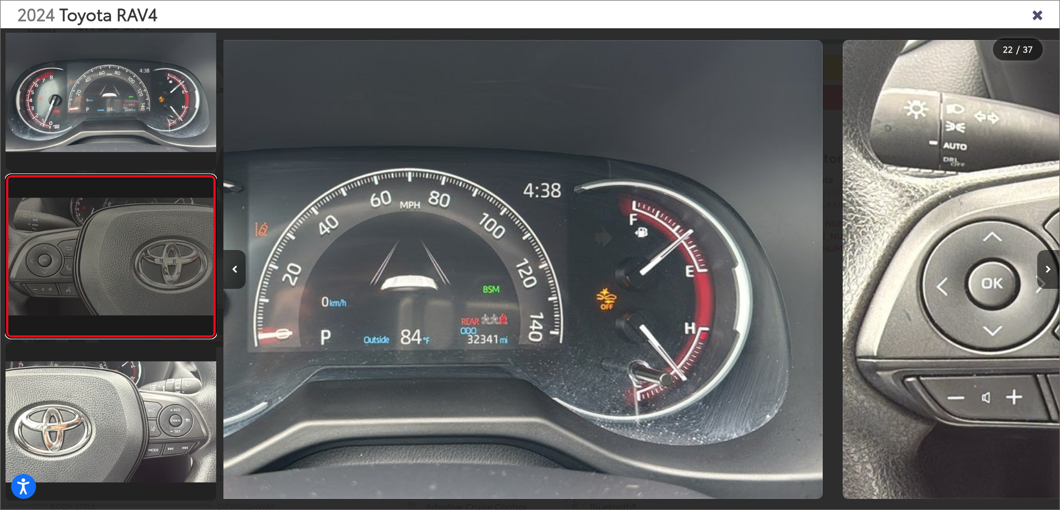
scroll to position [3289, 0]
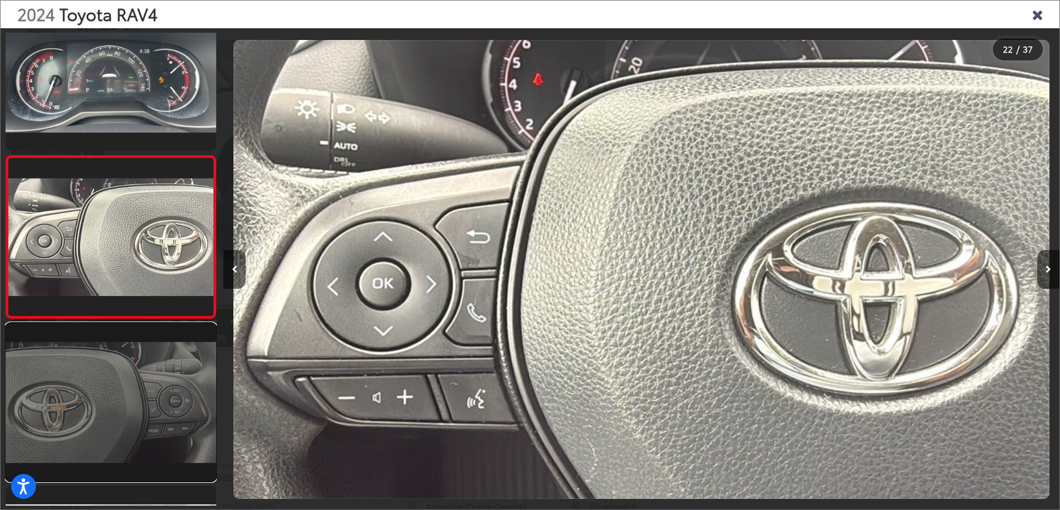
click at [121, 405] on link at bounding box center [111, 402] width 211 height 158
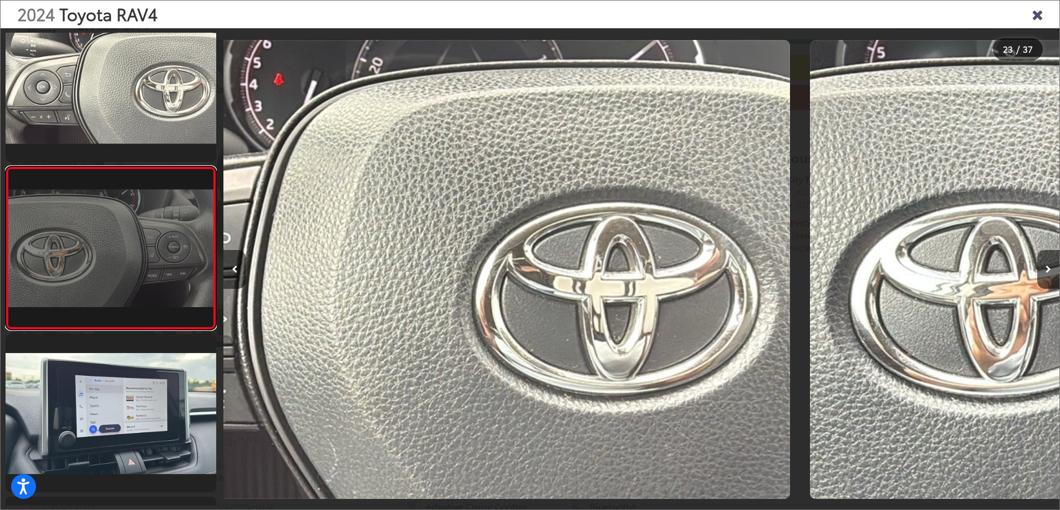
scroll to position [3452, 0]
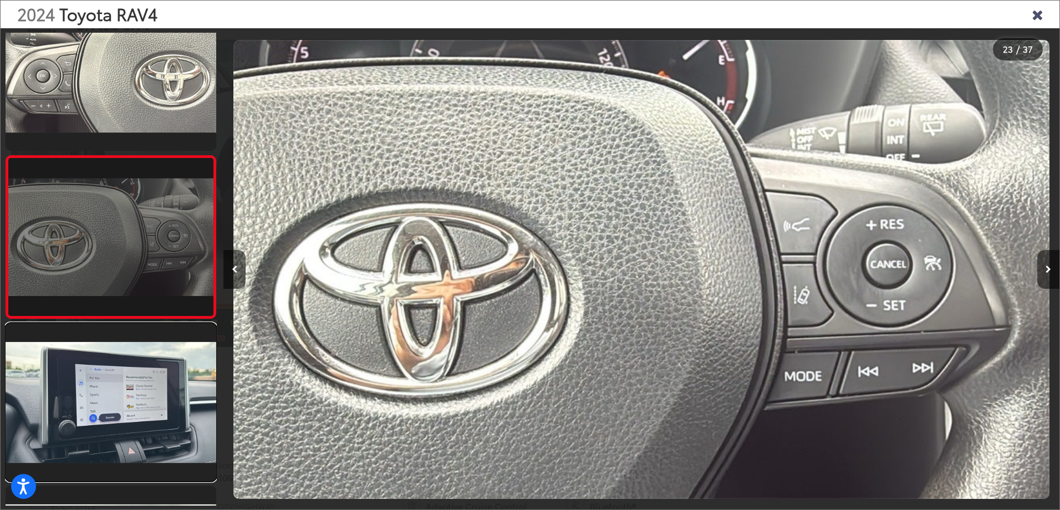
click at [121, 405] on link at bounding box center [111, 402] width 211 height 158
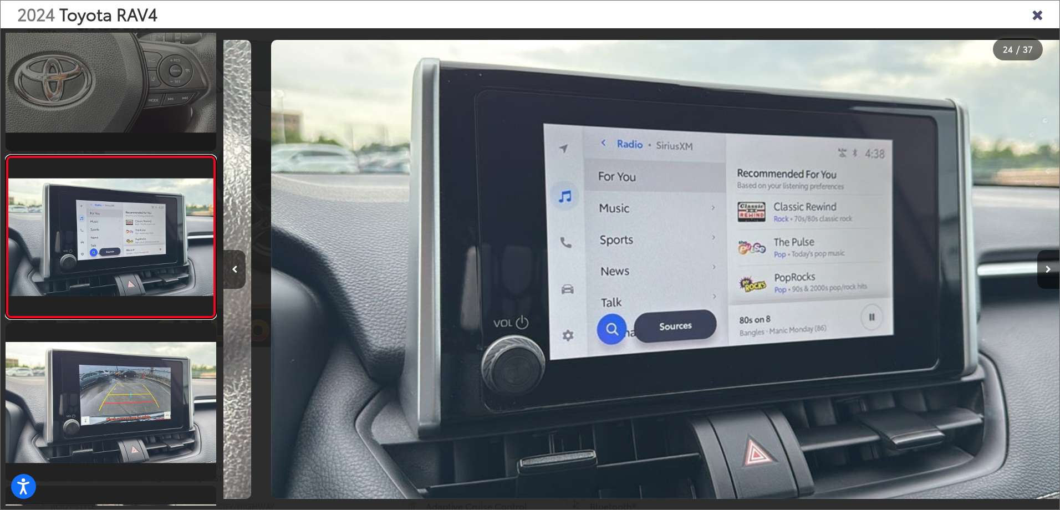
scroll to position [0, 19229]
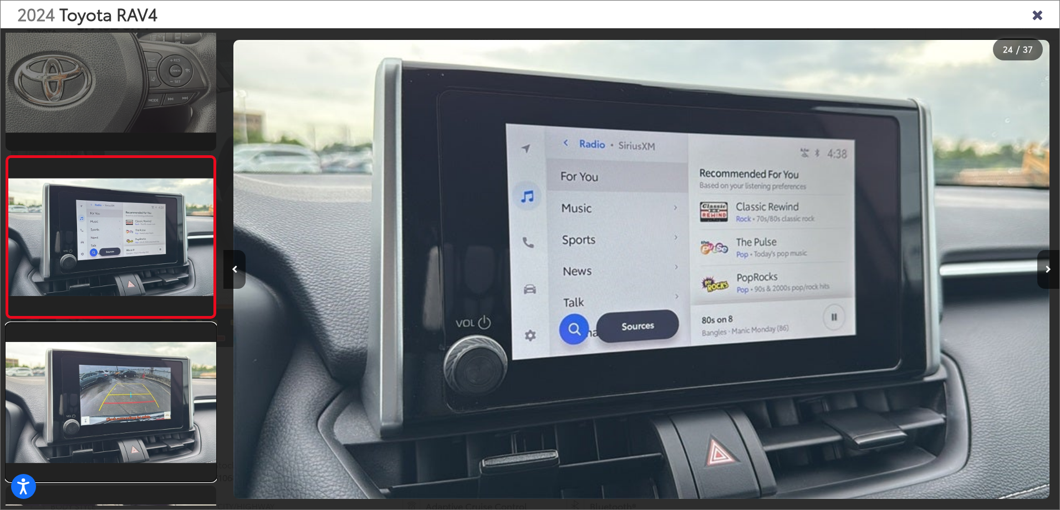
click at [121, 405] on link at bounding box center [111, 402] width 211 height 158
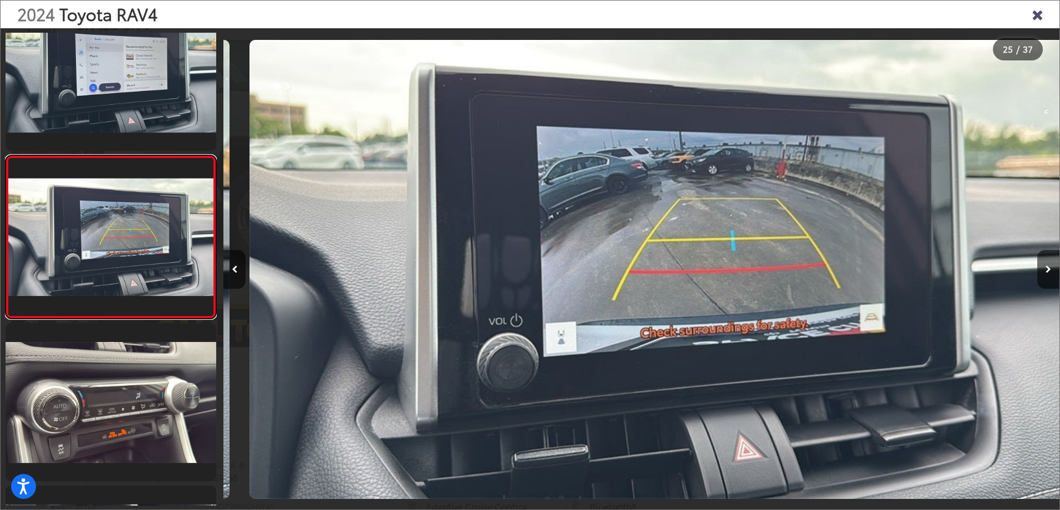
scroll to position [0, 20065]
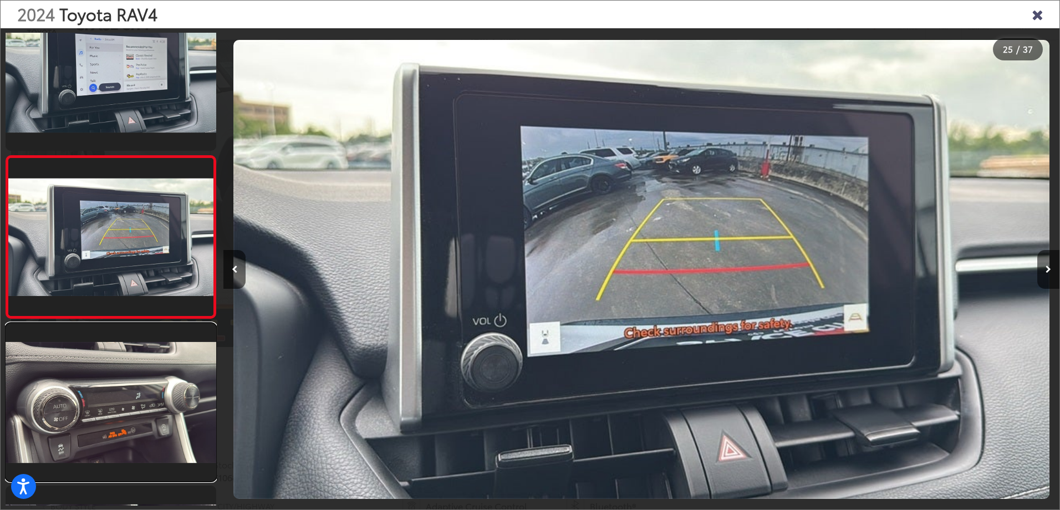
click at [121, 405] on link at bounding box center [111, 402] width 211 height 158
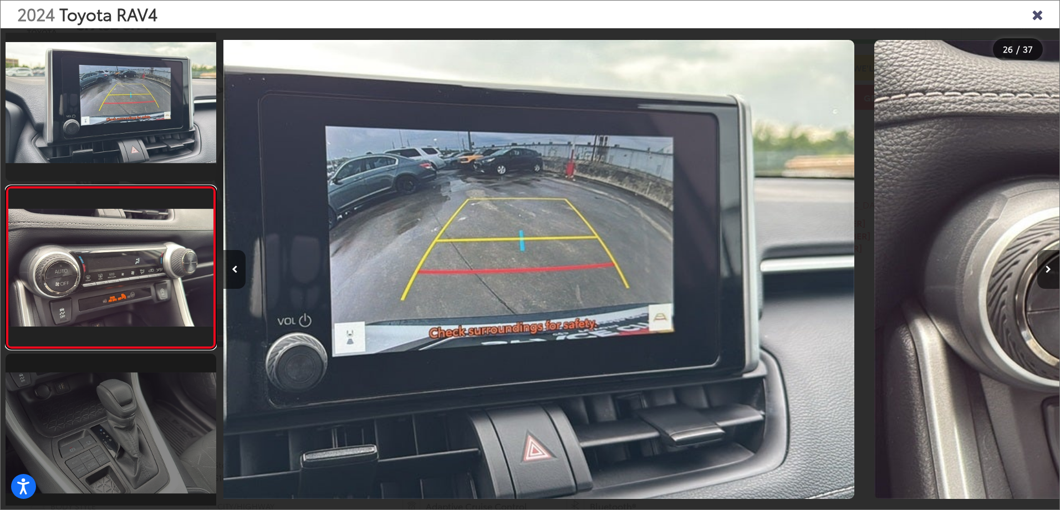
scroll to position [3939, 0]
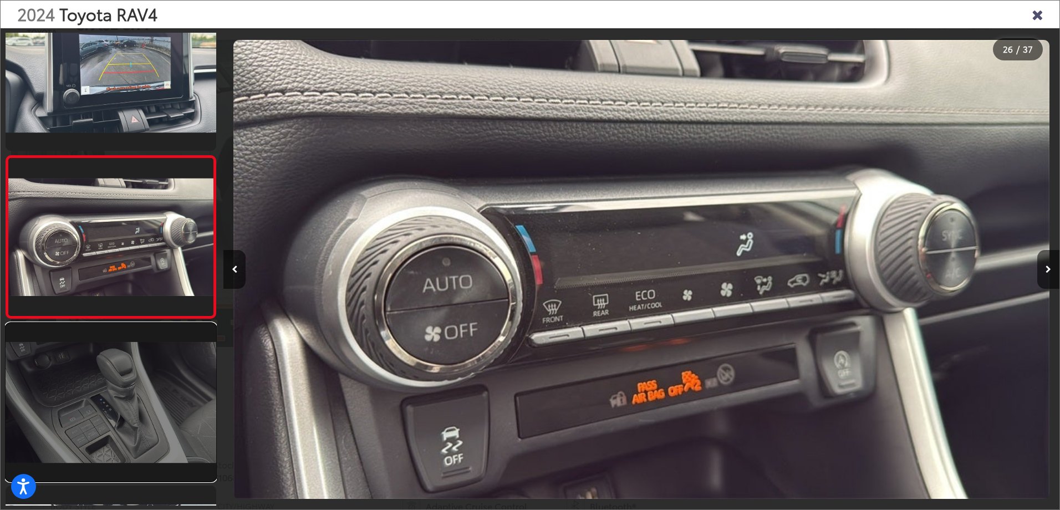
click at [122, 405] on link at bounding box center [111, 402] width 211 height 158
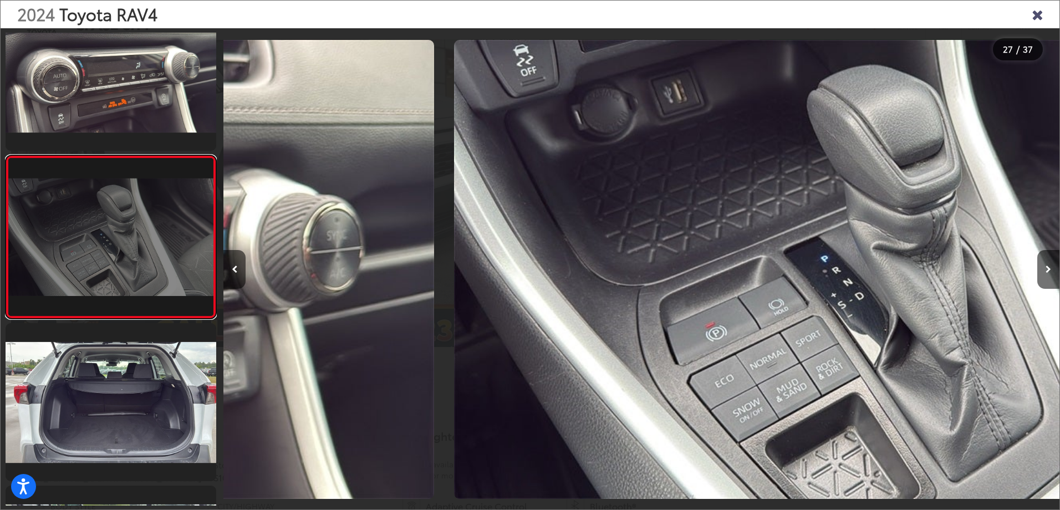
scroll to position [0, 21737]
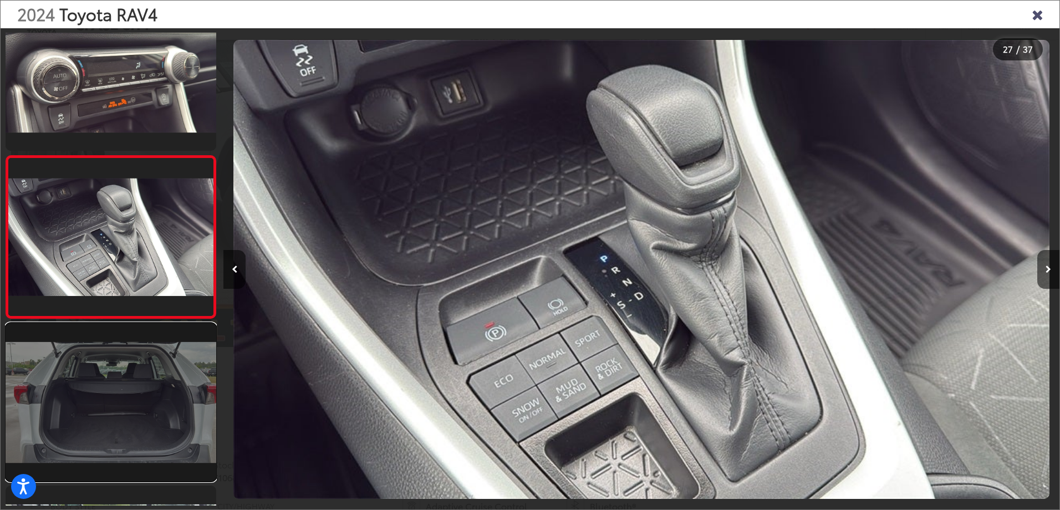
click at [116, 421] on link at bounding box center [111, 402] width 211 height 158
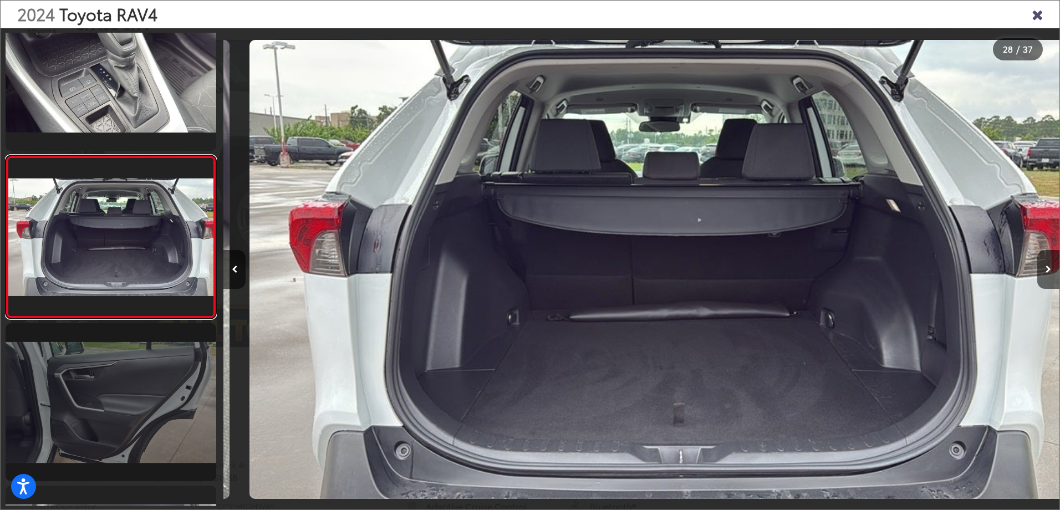
scroll to position [0, 22574]
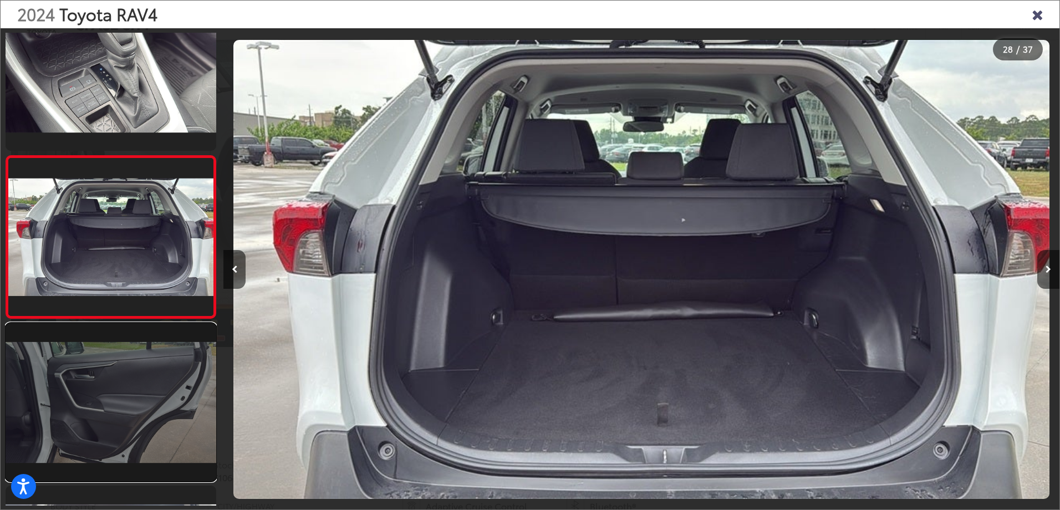
click at [115, 419] on link at bounding box center [111, 402] width 211 height 158
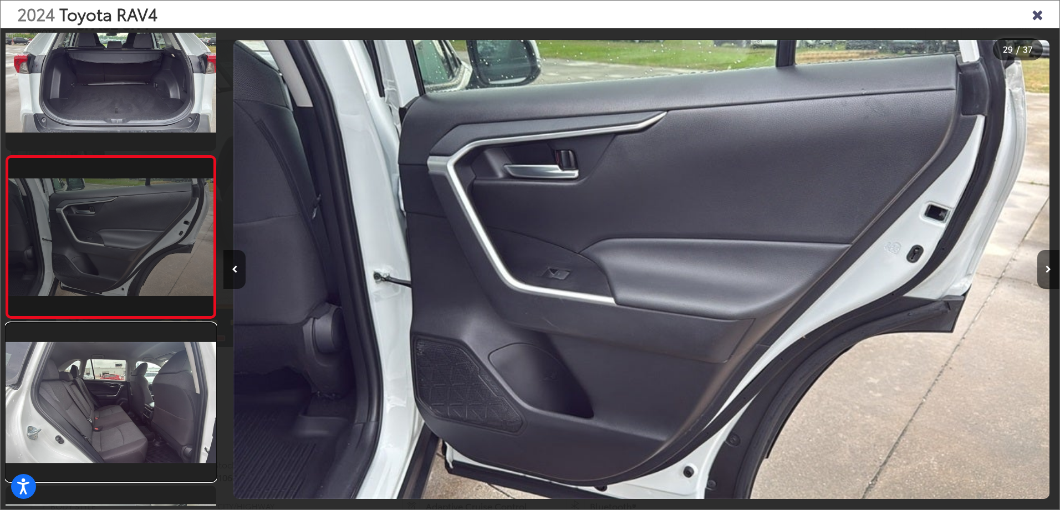
click at [115, 419] on link at bounding box center [111, 402] width 211 height 158
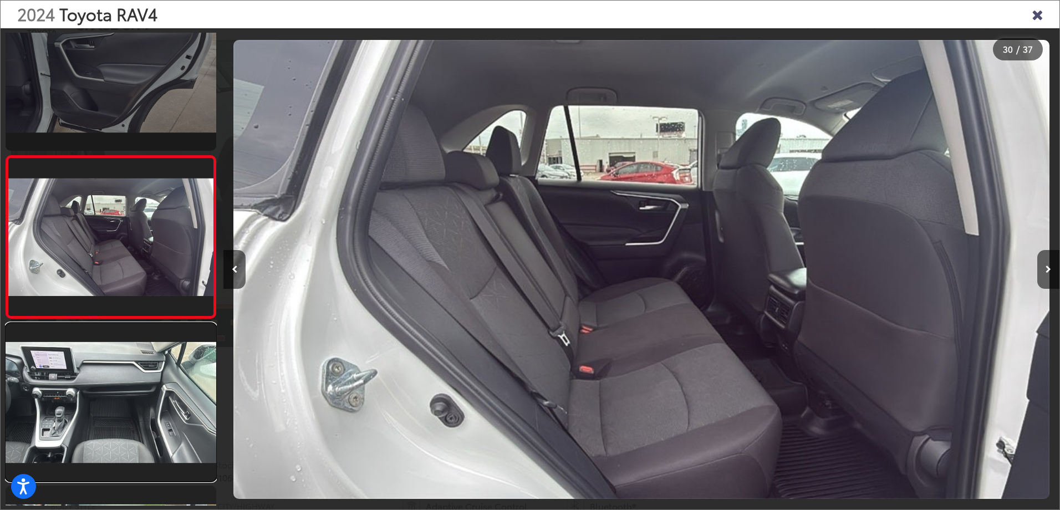
click at [115, 419] on link at bounding box center [111, 402] width 211 height 158
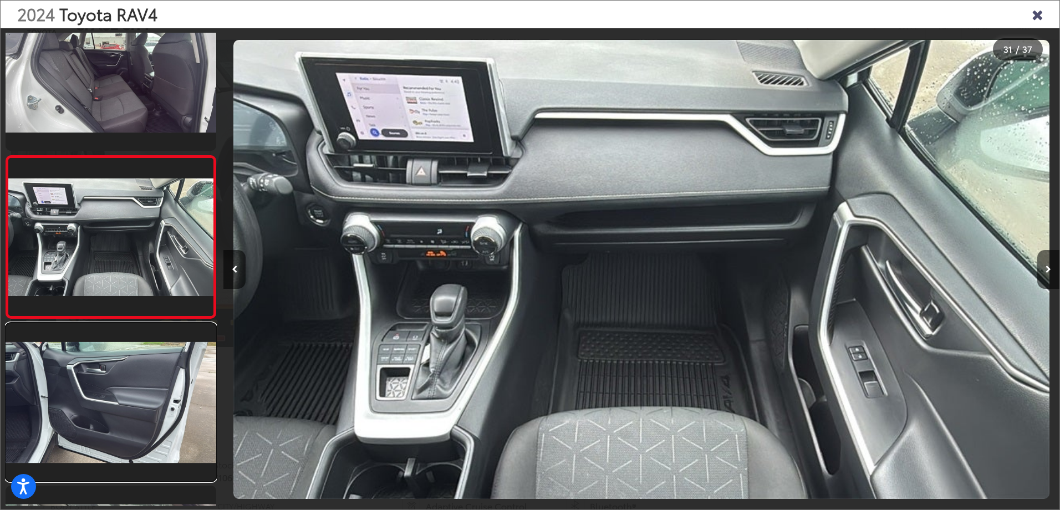
click at [115, 419] on link at bounding box center [111, 402] width 211 height 158
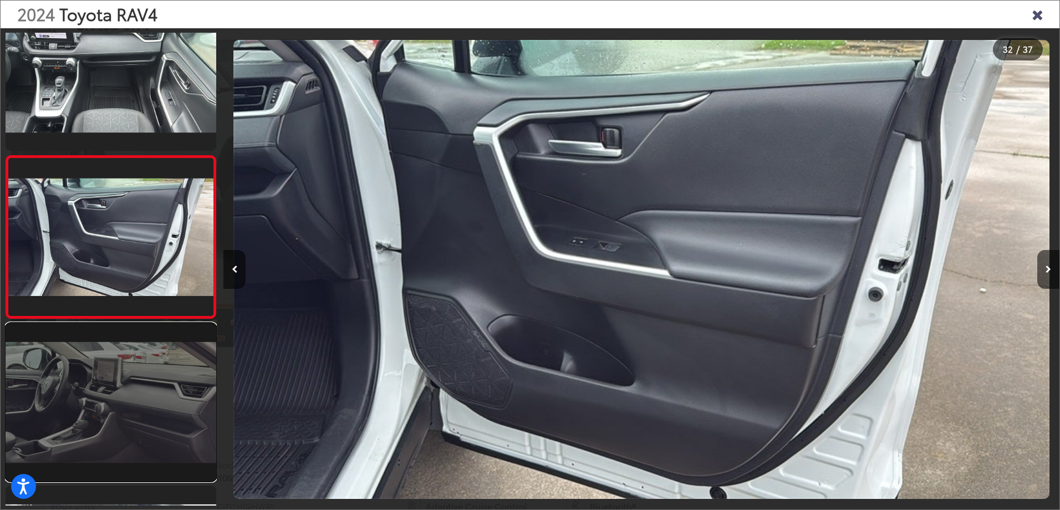
click at [116, 418] on link at bounding box center [111, 402] width 211 height 158
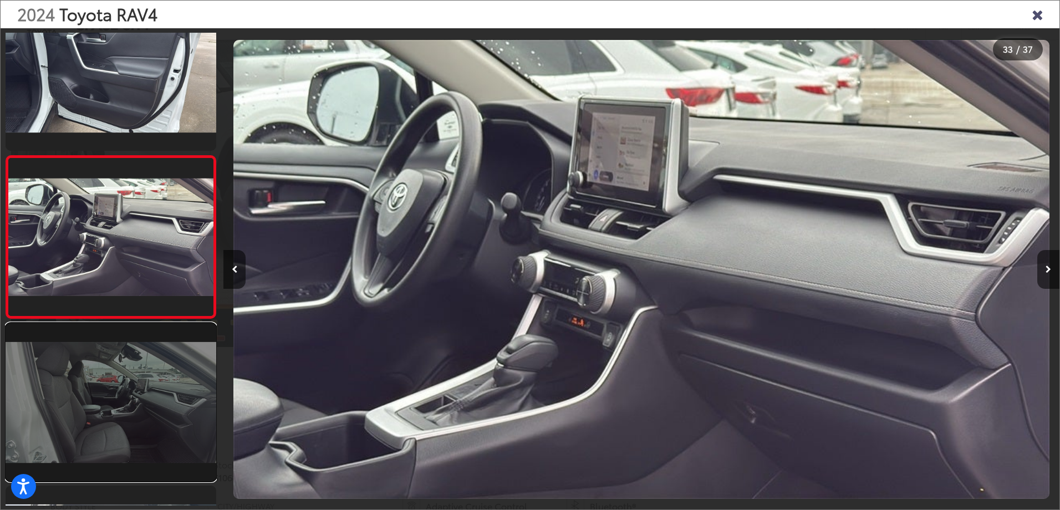
click at [118, 417] on link at bounding box center [111, 402] width 211 height 158
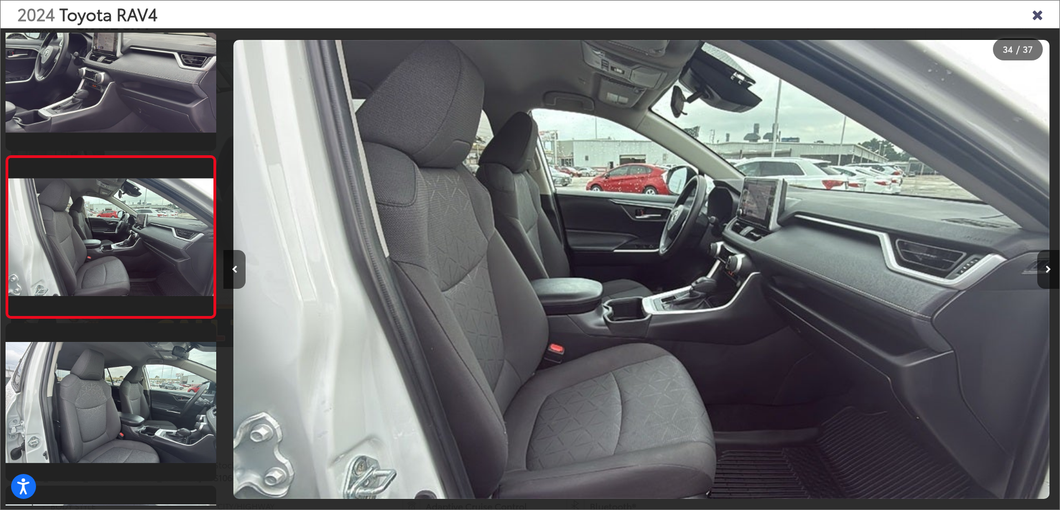
click at [1041, 12] on icon "Close gallery" at bounding box center [1037, 14] width 11 height 14
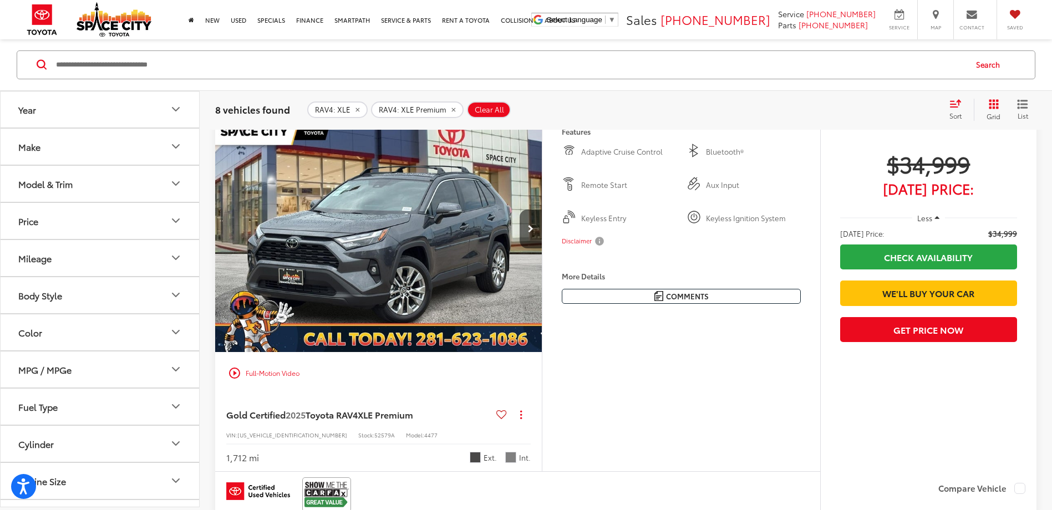
scroll to position [3155, 0]
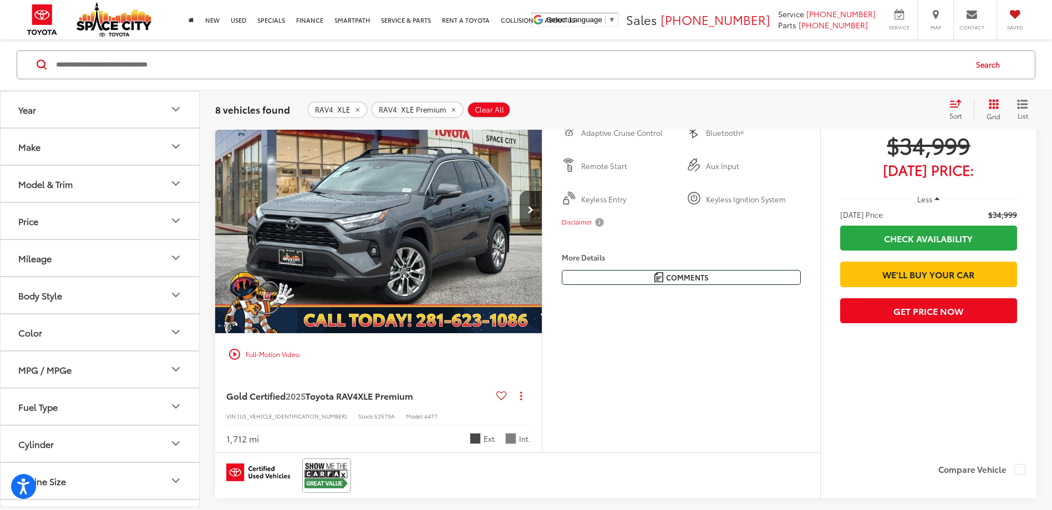
click at [367, 253] on img "2025 Toyota RAV4 XLE Premium 0" at bounding box center [379, 211] width 328 height 246
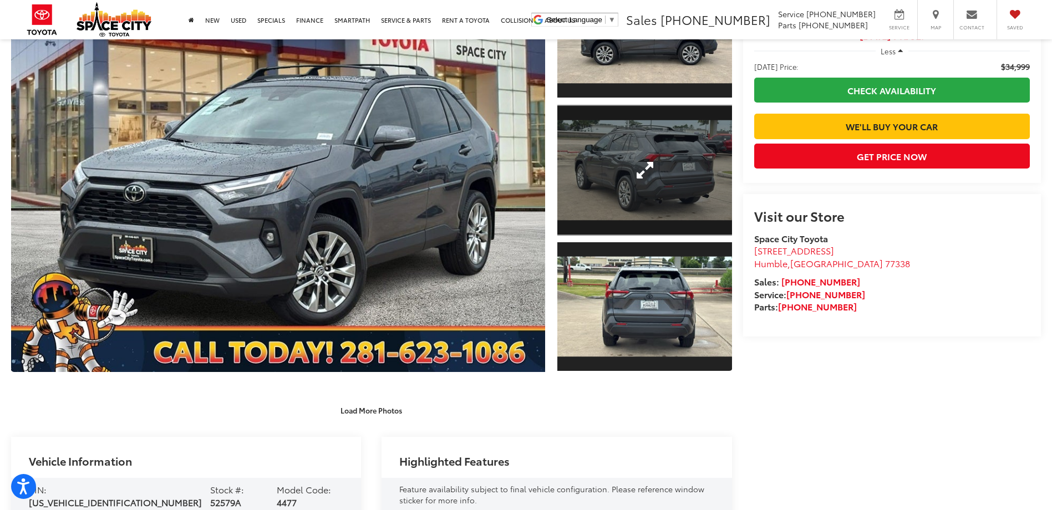
scroll to position [166, 0]
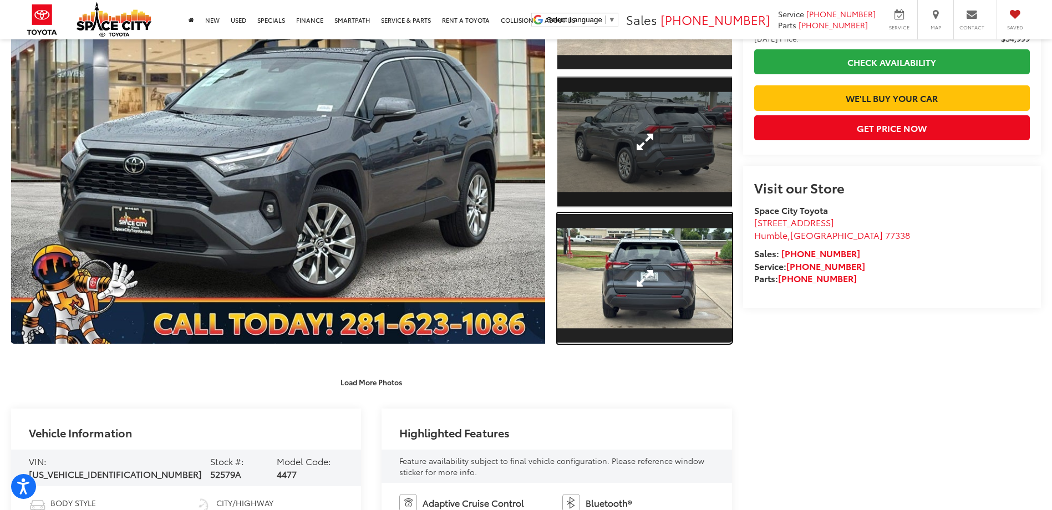
click at [641, 290] on link "Expand Photo 3" at bounding box center [644, 278] width 174 height 131
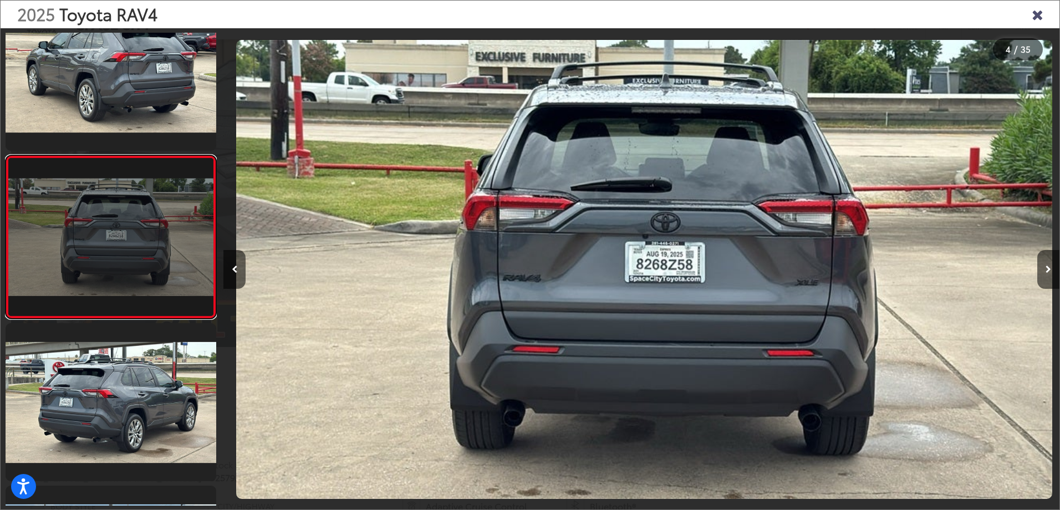
scroll to position [0, 2508]
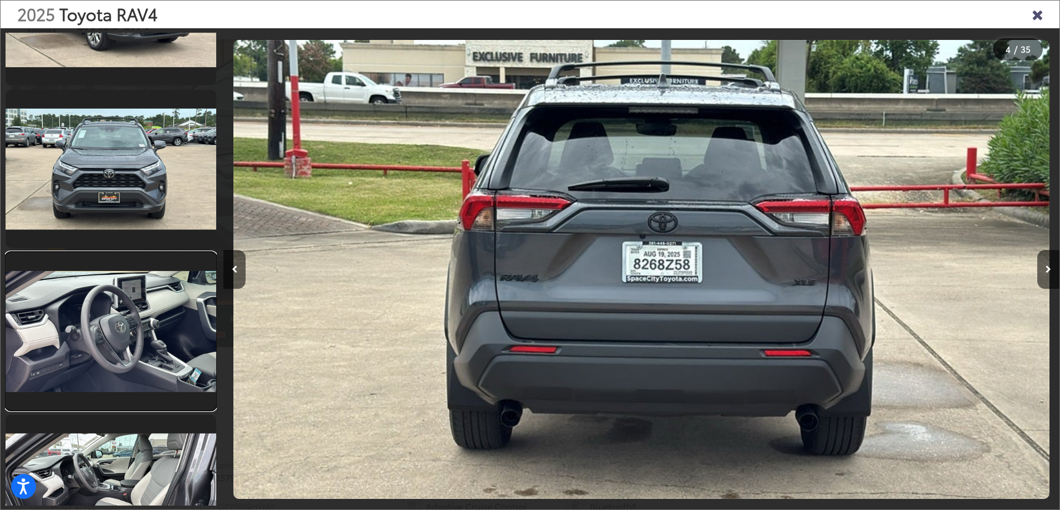
click at [179, 304] on link at bounding box center [111, 331] width 211 height 158
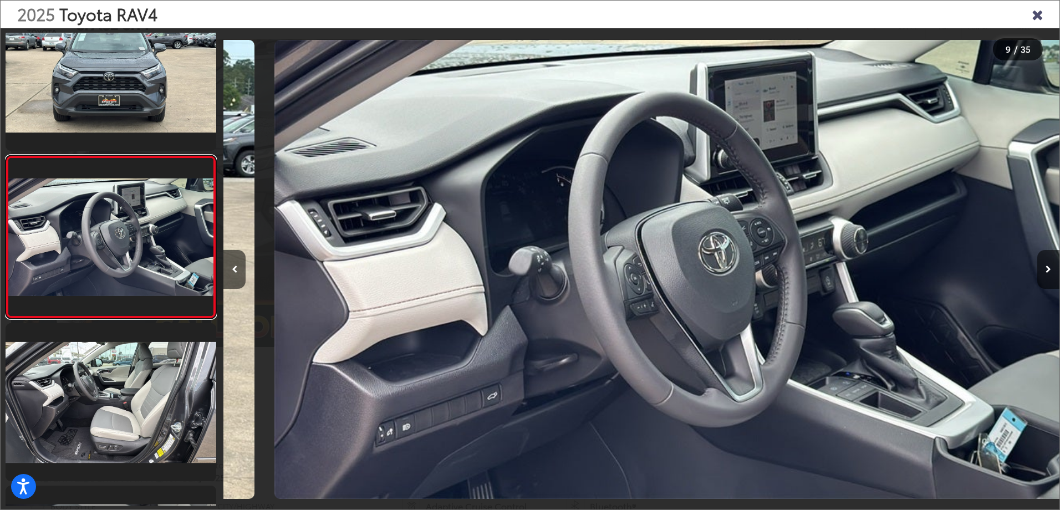
scroll to position [0, 6688]
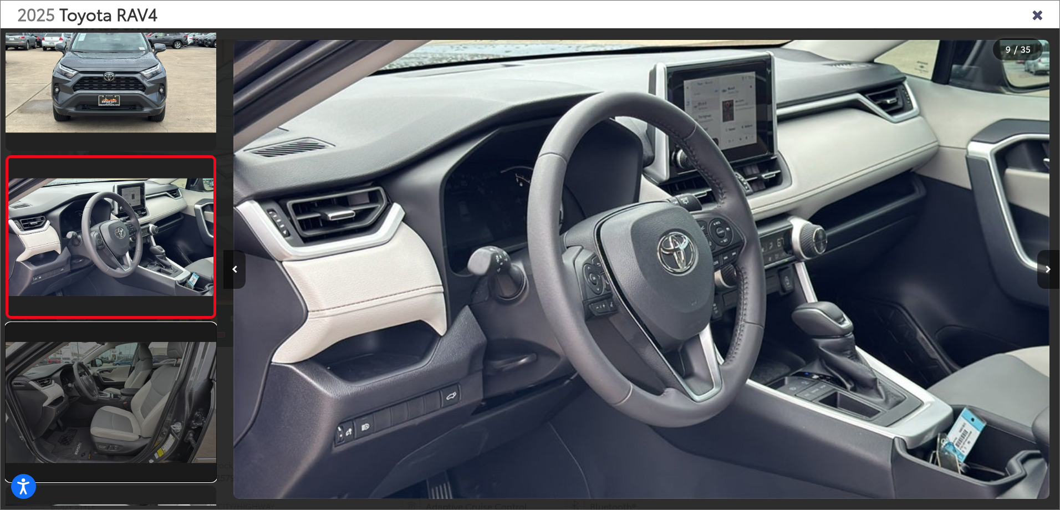
click at [148, 354] on link at bounding box center [111, 402] width 211 height 158
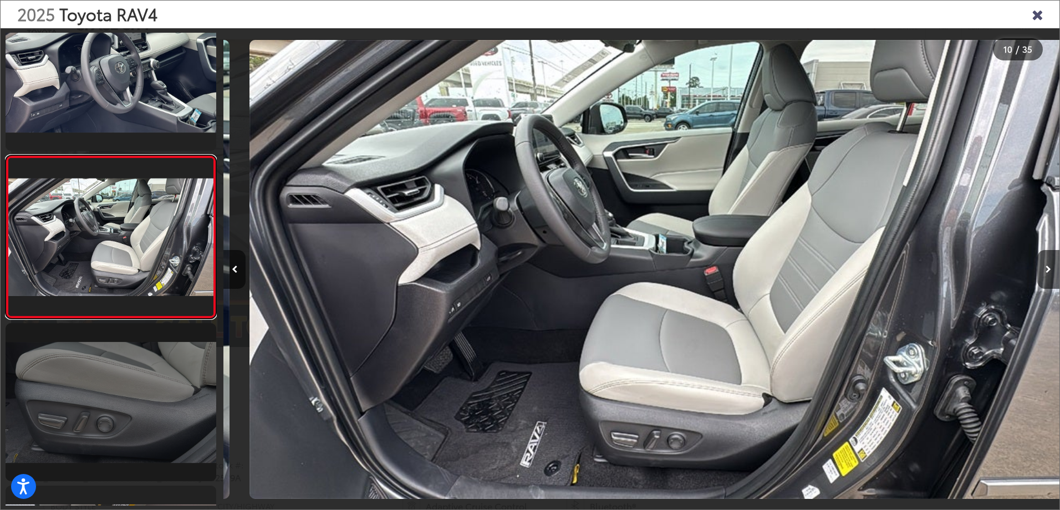
scroll to position [0, 7525]
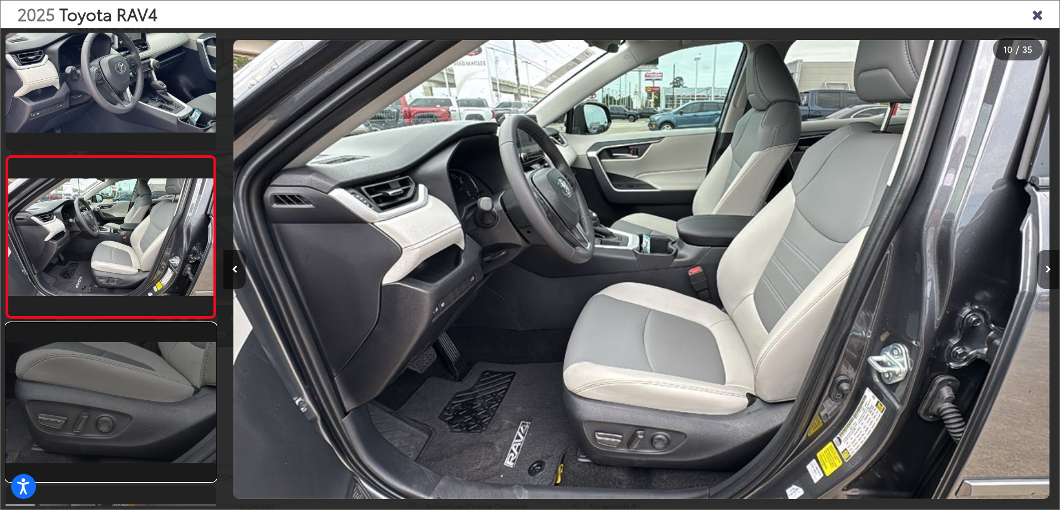
click at [123, 374] on link at bounding box center [111, 402] width 211 height 158
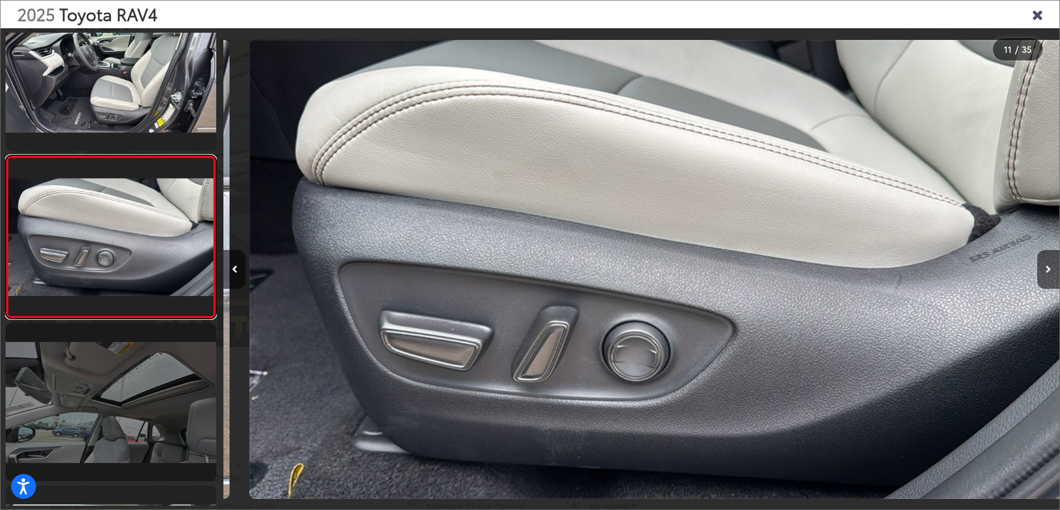
scroll to position [0, 8361]
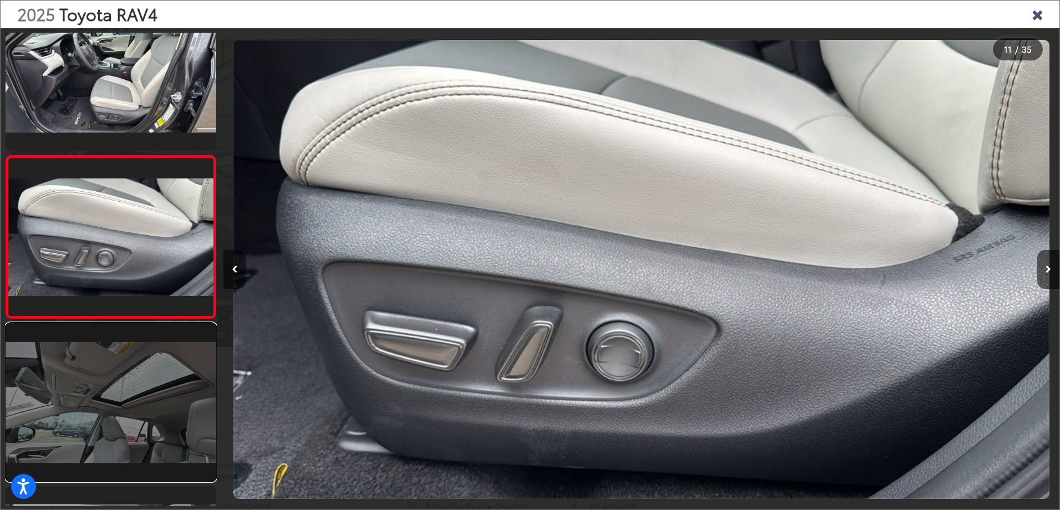
click at [121, 373] on link at bounding box center [111, 402] width 211 height 158
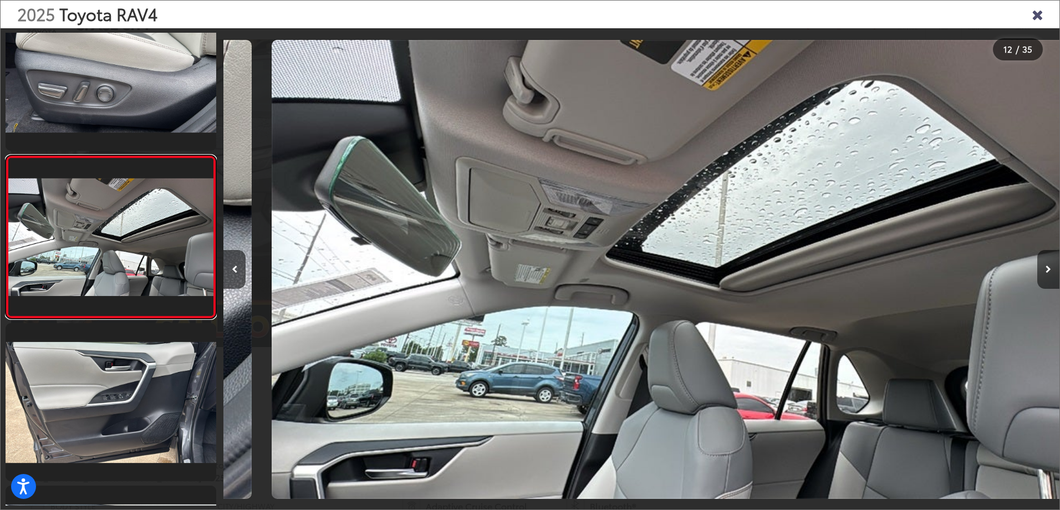
scroll to position [0, 9197]
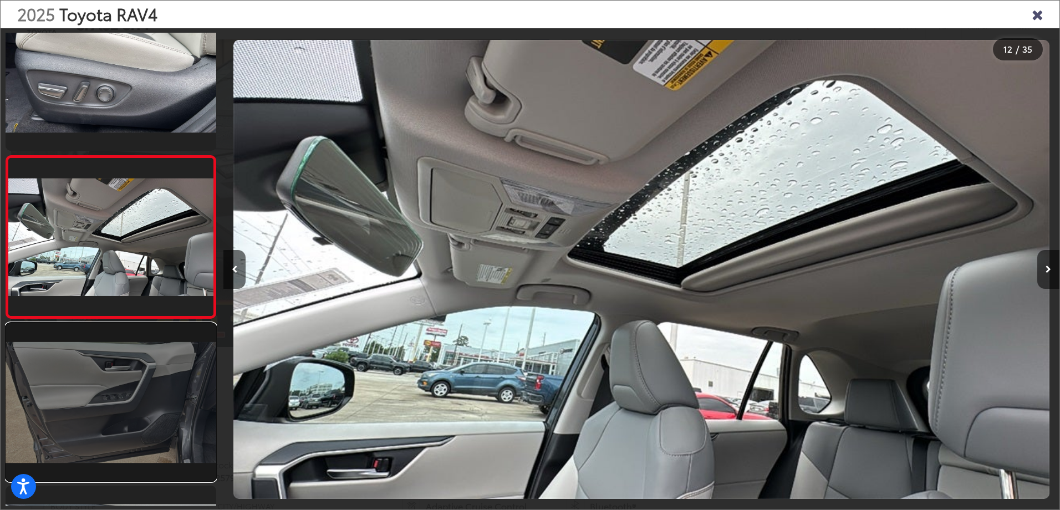
click at [152, 385] on link at bounding box center [111, 402] width 211 height 158
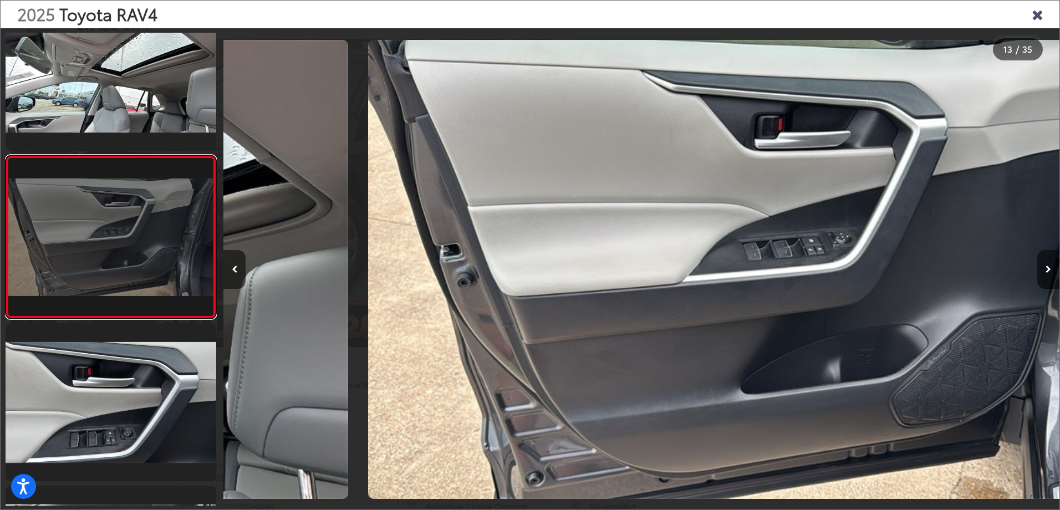
scroll to position [0, 10033]
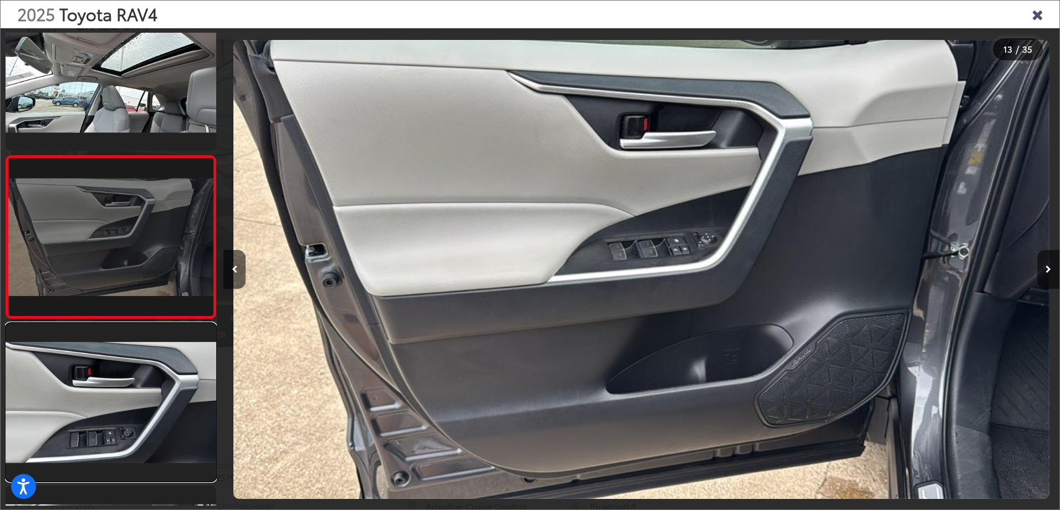
click at [152, 385] on link at bounding box center [111, 402] width 211 height 158
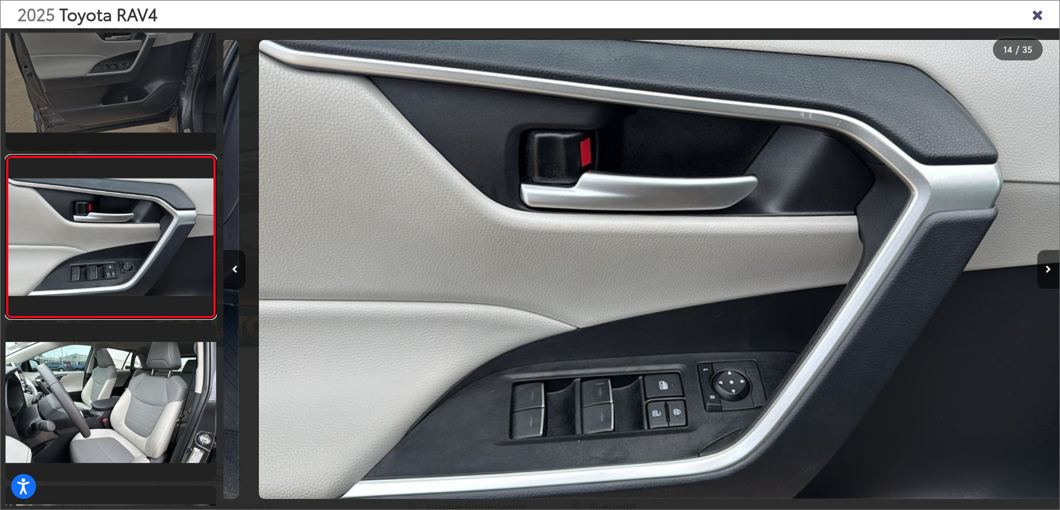
scroll to position [0, 10869]
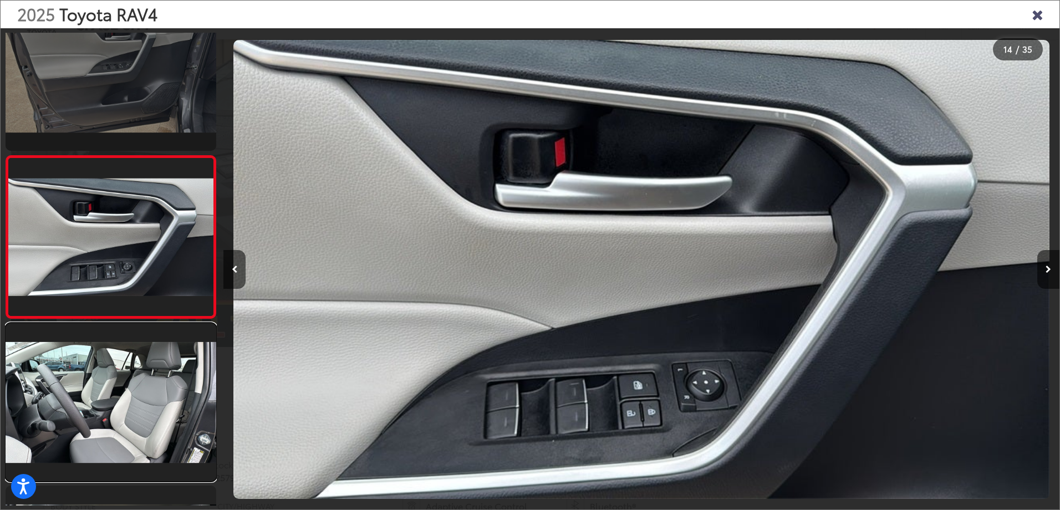
click at [152, 385] on link at bounding box center [111, 402] width 211 height 158
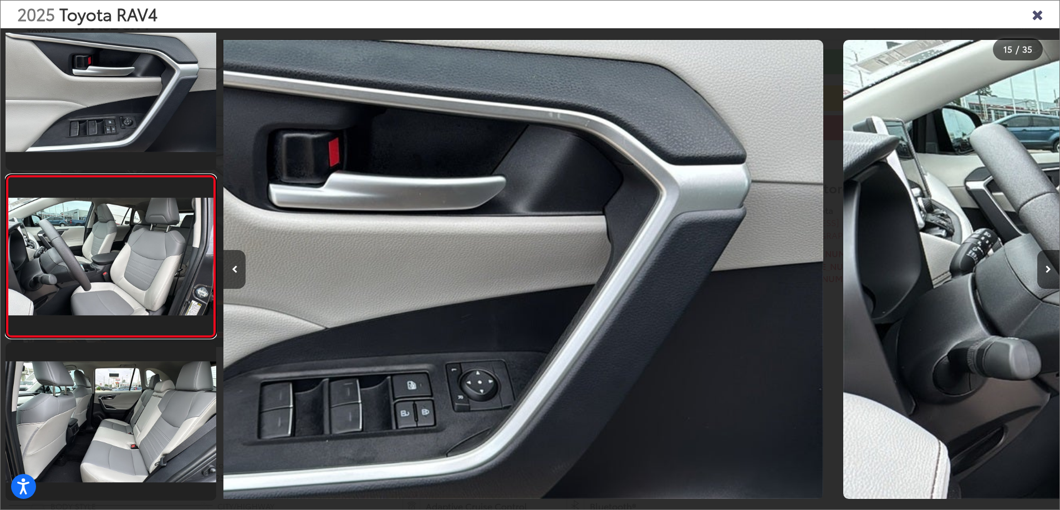
scroll to position [2152, 0]
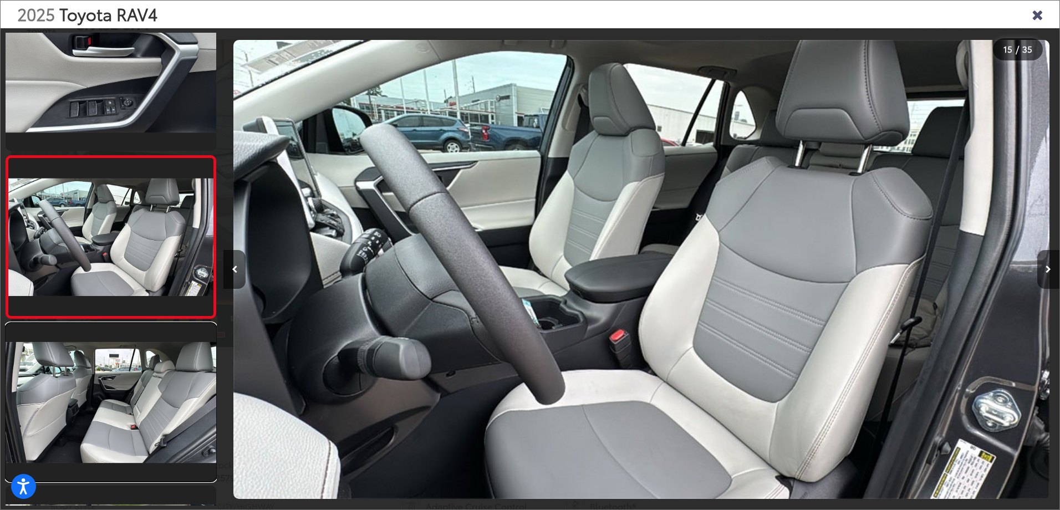
click at [152, 385] on link at bounding box center [111, 402] width 211 height 158
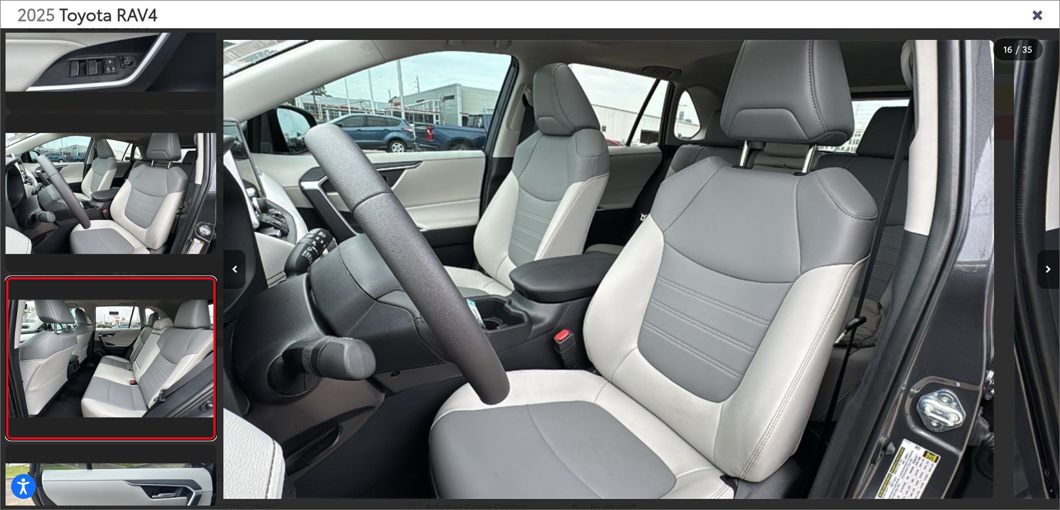
scroll to position [0, 0]
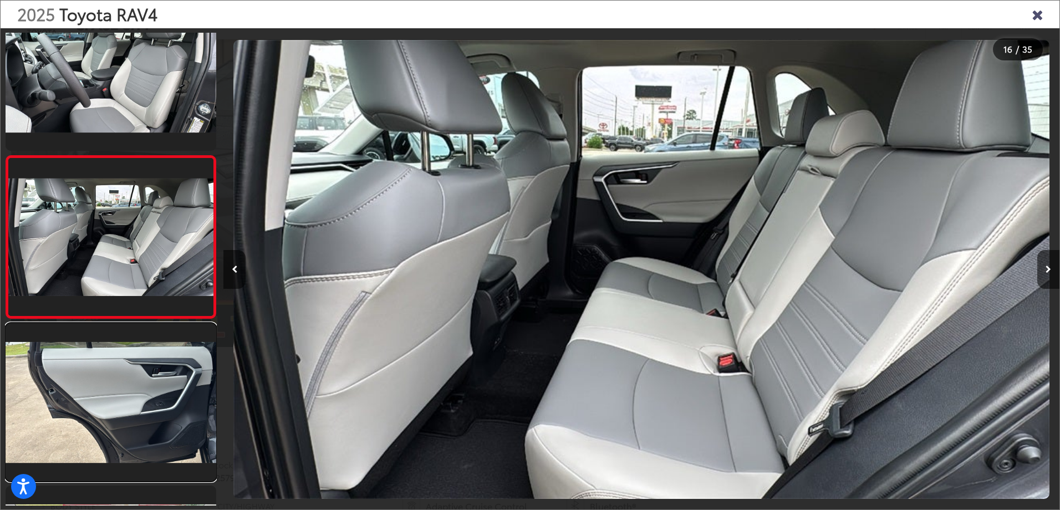
click at [152, 385] on link at bounding box center [111, 402] width 211 height 158
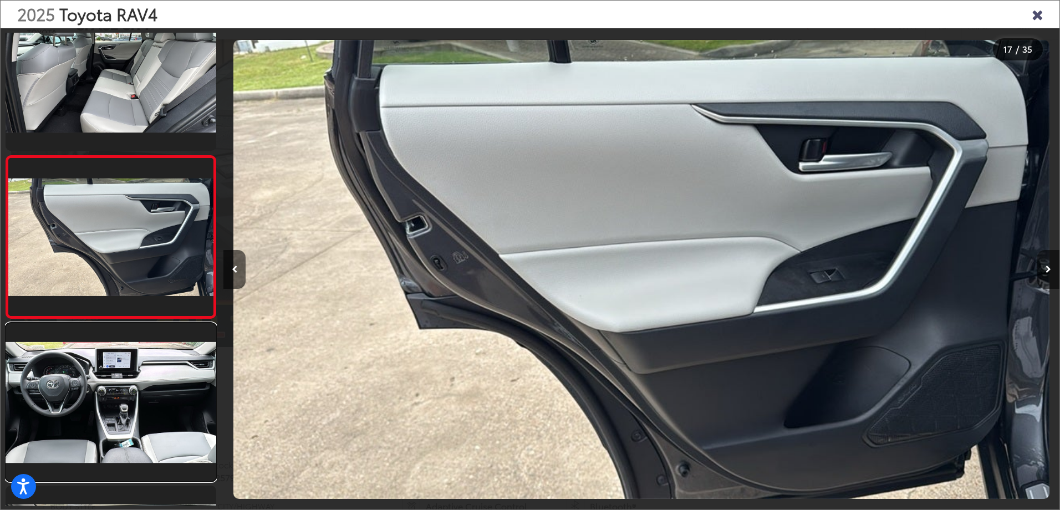
click at [152, 385] on link at bounding box center [111, 402] width 211 height 158
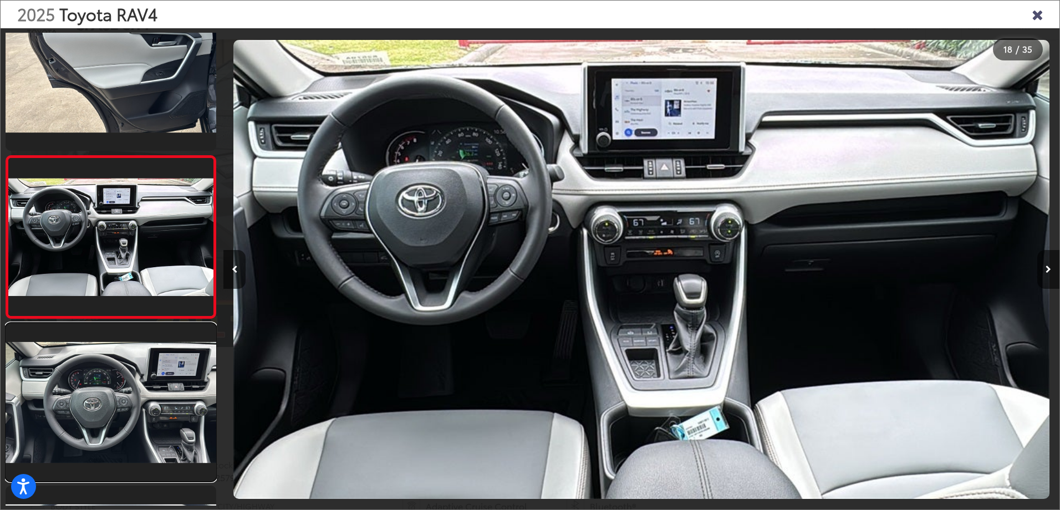
click at [152, 385] on link at bounding box center [111, 402] width 211 height 158
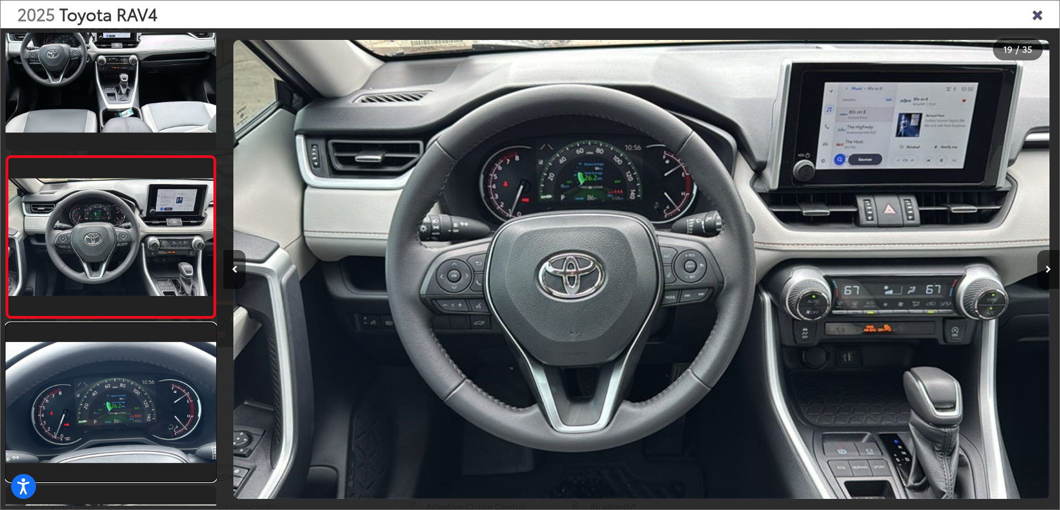
click at [152, 385] on link at bounding box center [111, 402] width 211 height 158
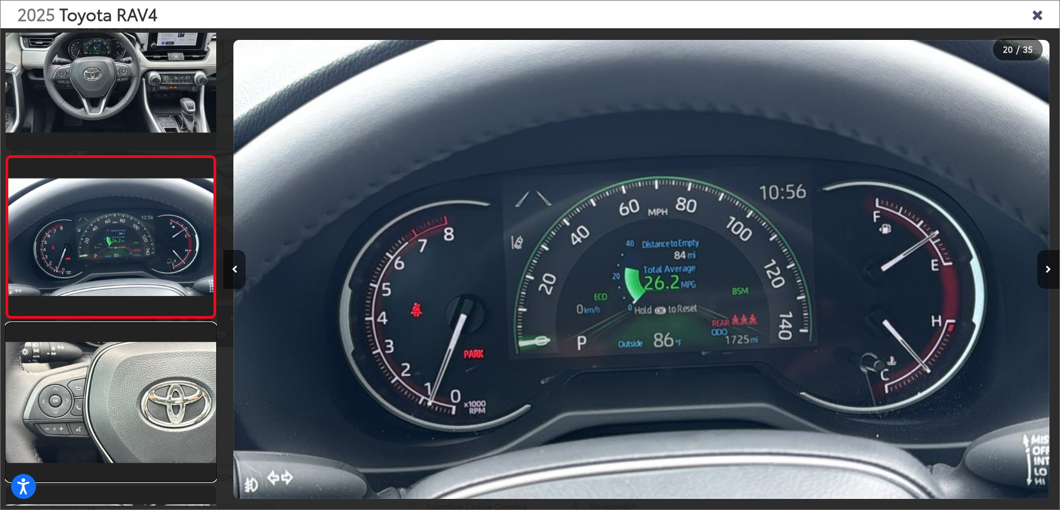
click at [152, 385] on link at bounding box center [111, 402] width 211 height 158
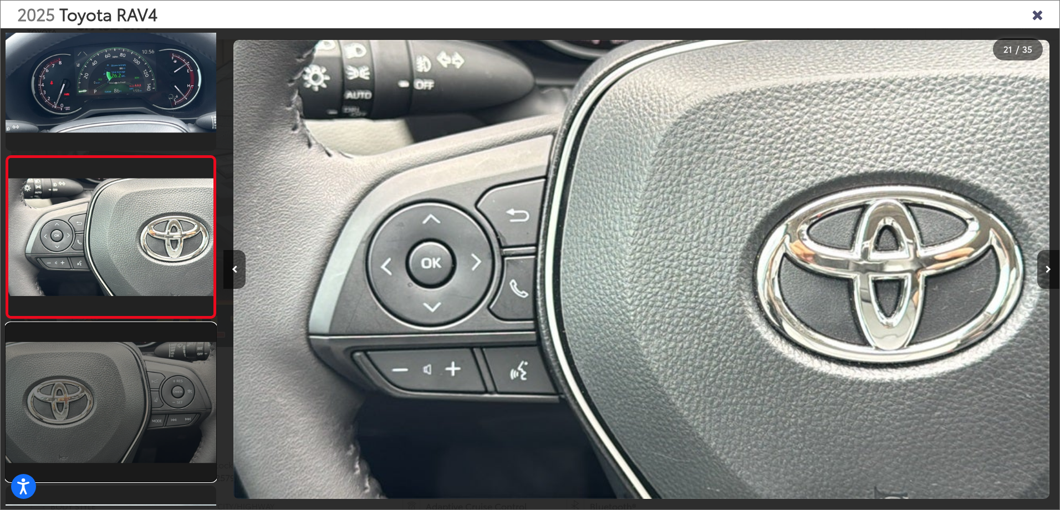
click at [150, 401] on link at bounding box center [111, 402] width 211 height 158
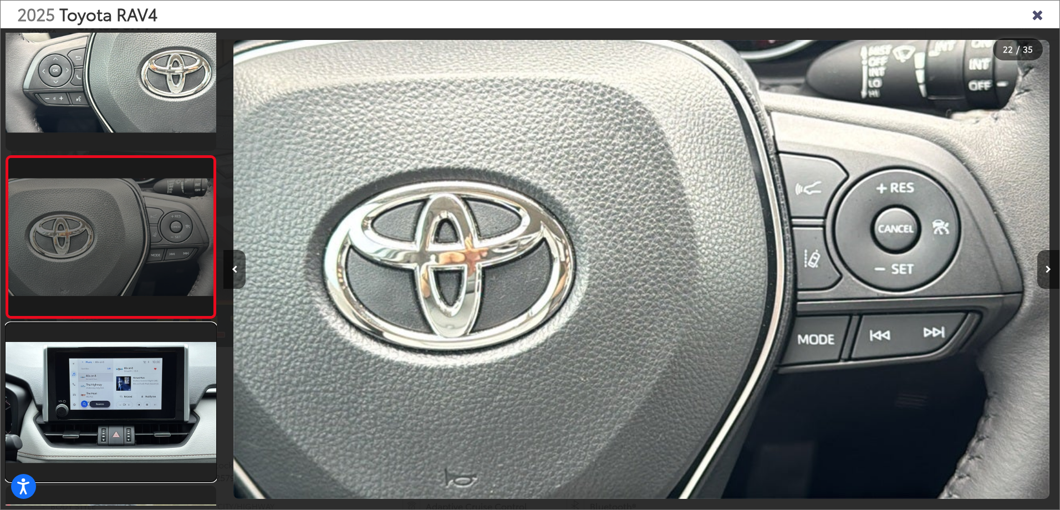
click at [150, 401] on link at bounding box center [111, 402] width 211 height 158
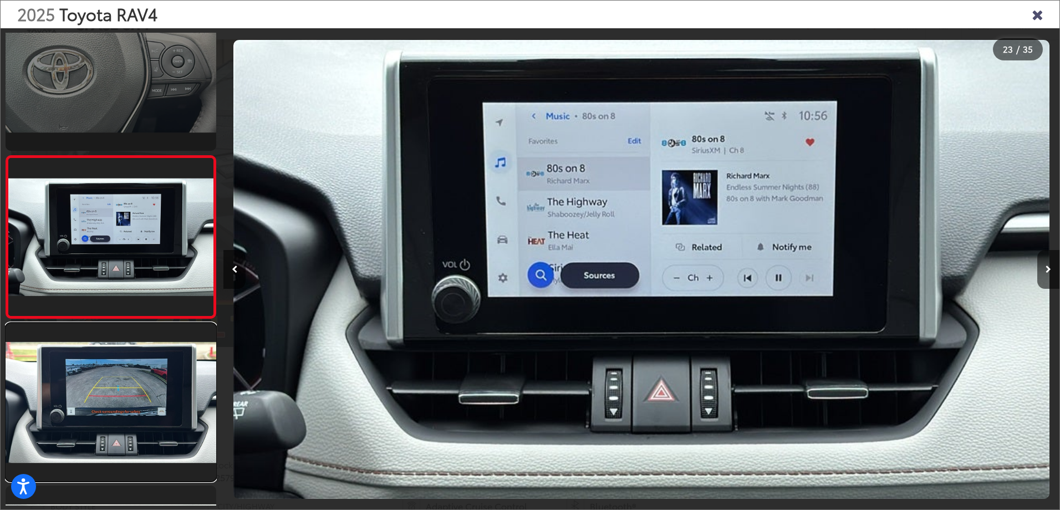
click at [150, 401] on link at bounding box center [111, 402] width 211 height 158
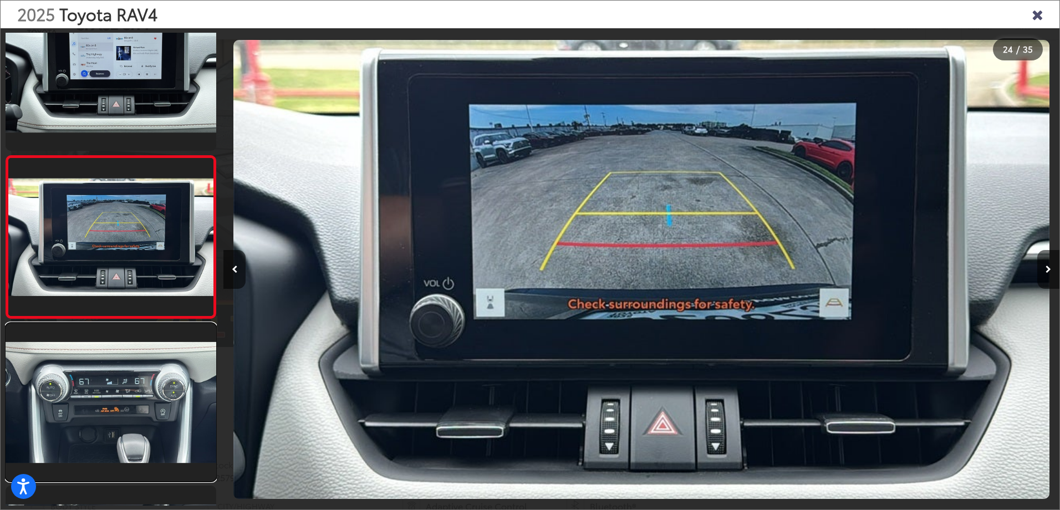
click at [150, 401] on link at bounding box center [111, 402] width 211 height 158
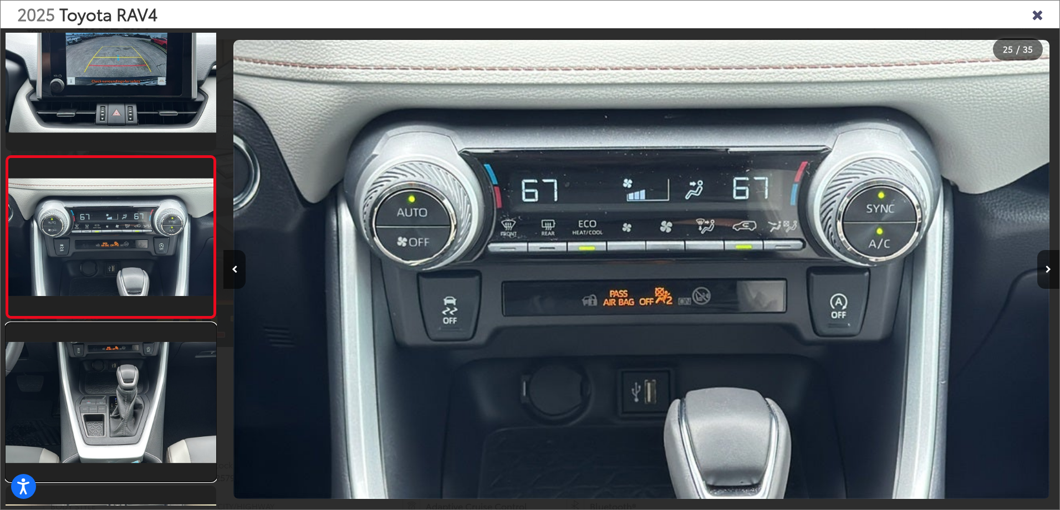
click at [150, 401] on link at bounding box center [111, 402] width 211 height 158
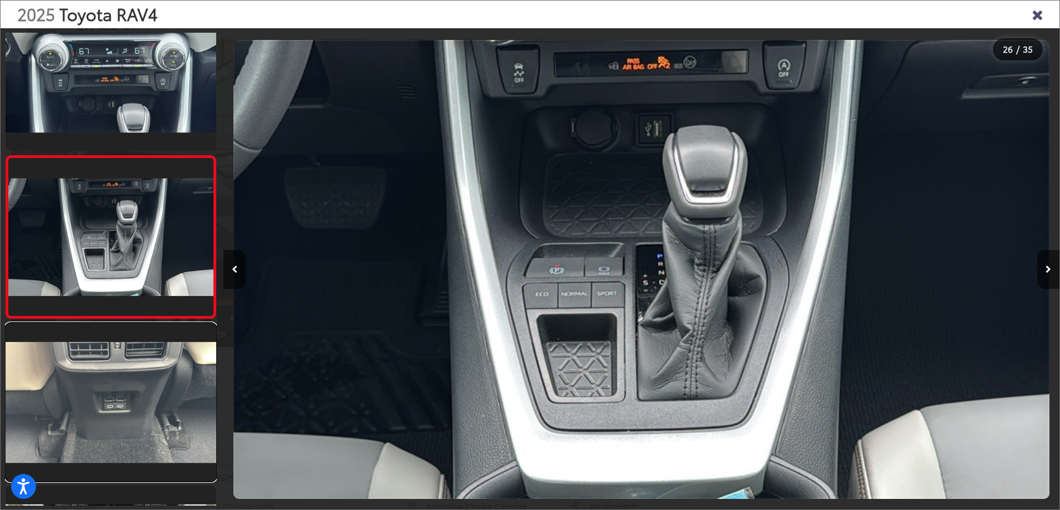
click at [150, 401] on link at bounding box center [111, 402] width 211 height 158
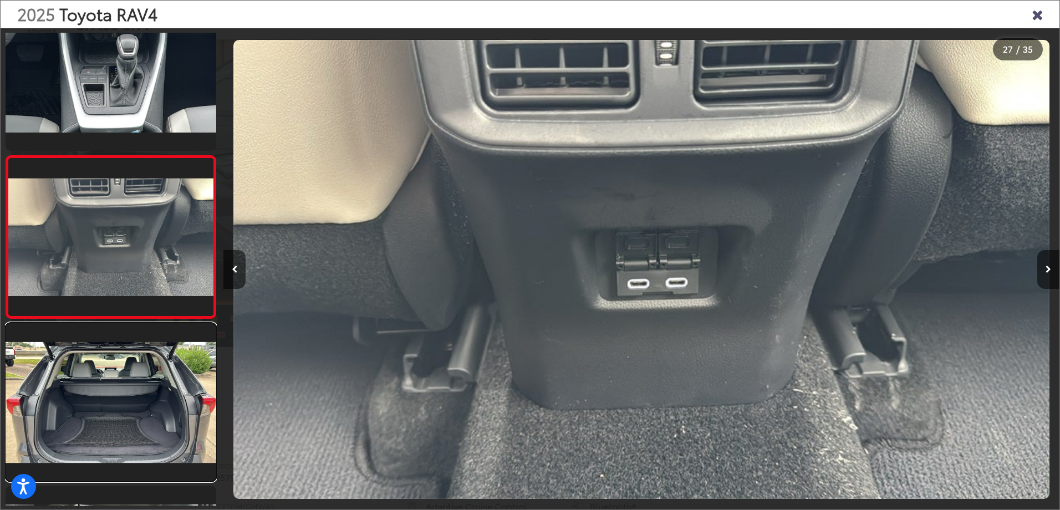
click at [150, 401] on link at bounding box center [111, 402] width 211 height 158
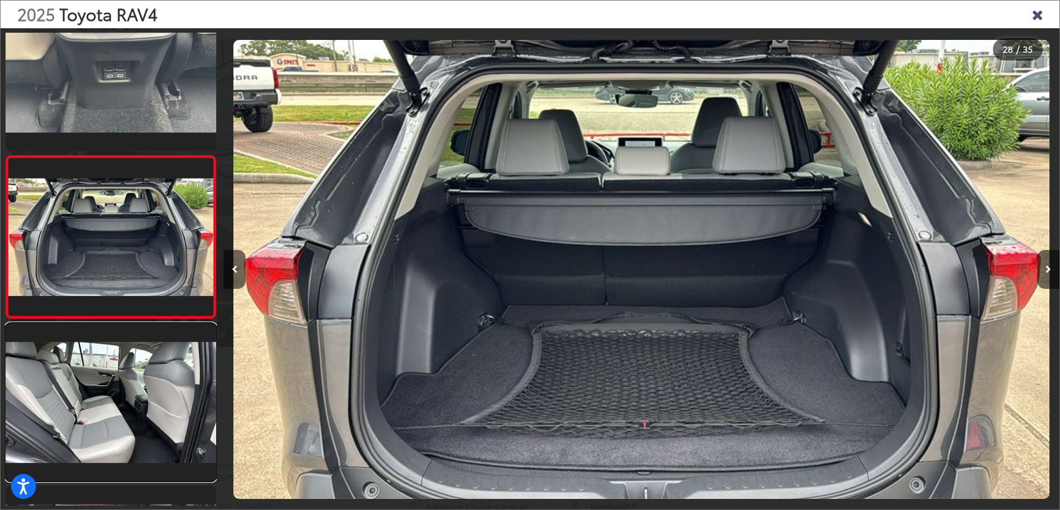
click at [150, 401] on link at bounding box center [111, 402] width 211 height 158
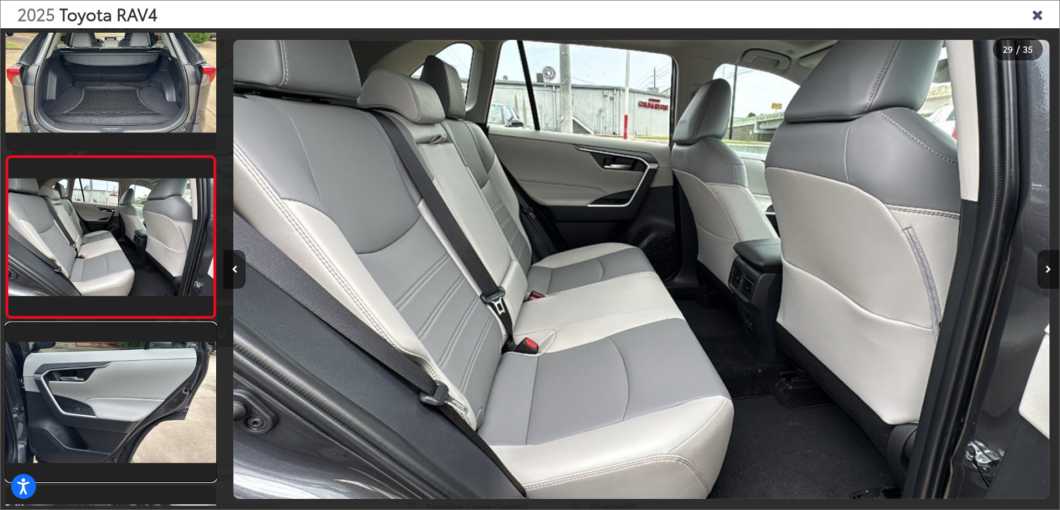
click at [150, 401] on link at bounding box center [111, 402] width 211 height 158
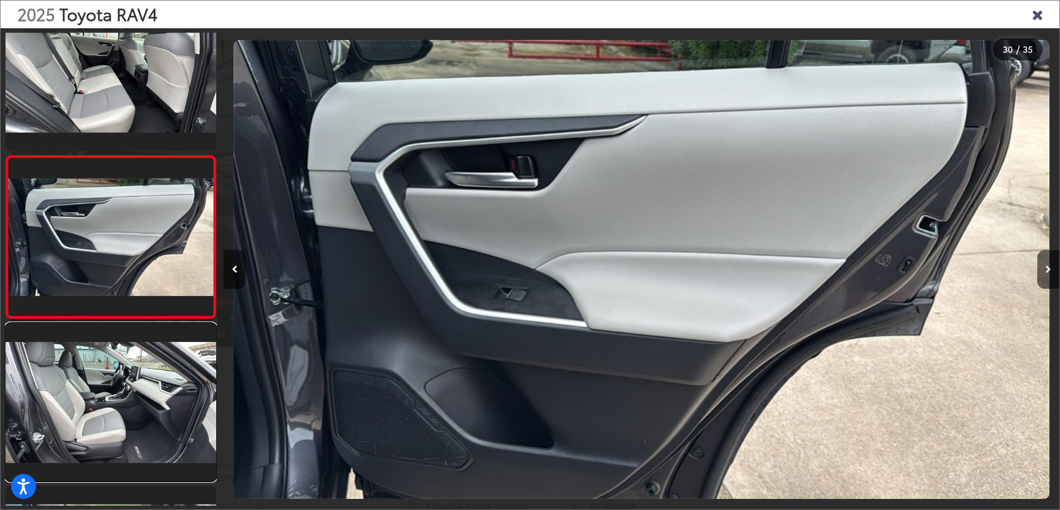
click at [150, 401] on link at bounding box center [111, 402] width 211 height 158
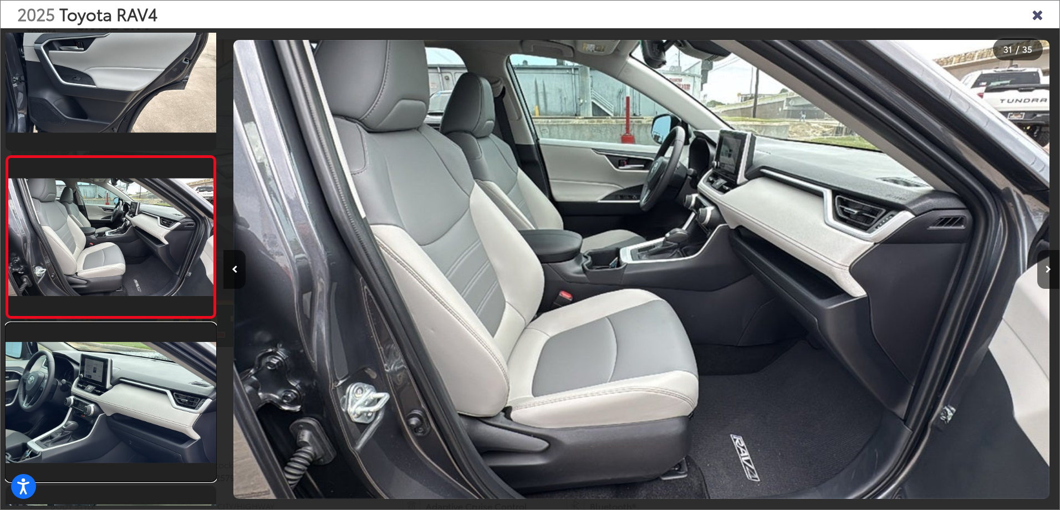
click at [150, 401] on link at bounding box center [111, 402] width 211 height 158
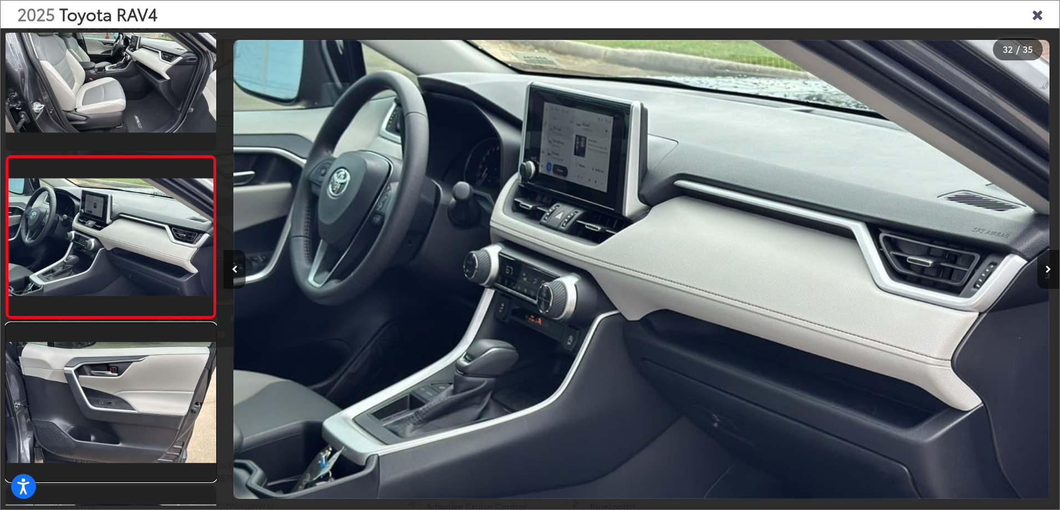
click at [150, 401] on link at bounding box center [111, 402] width 211 height 158
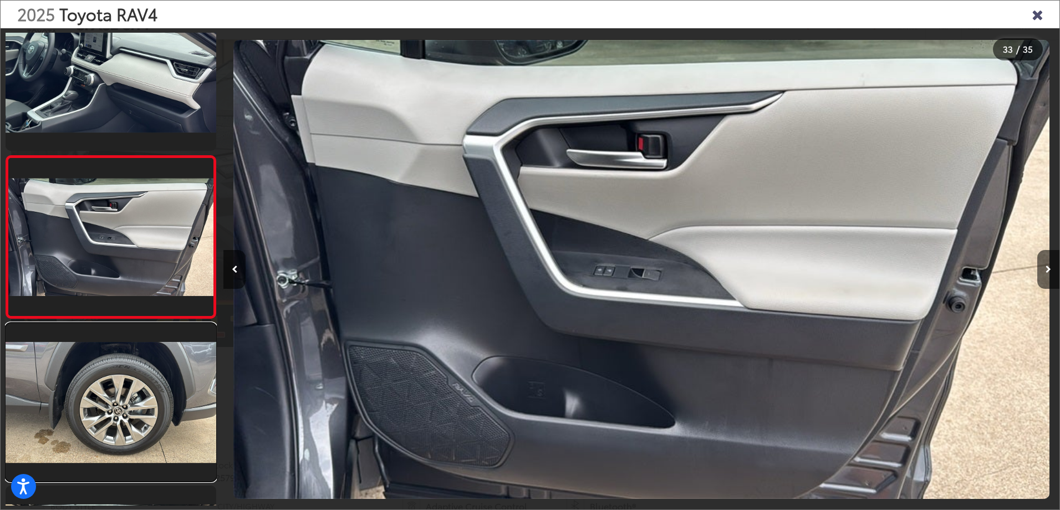
click at [150, 401] on link at bounding box center [111, 402] width 211 height 158
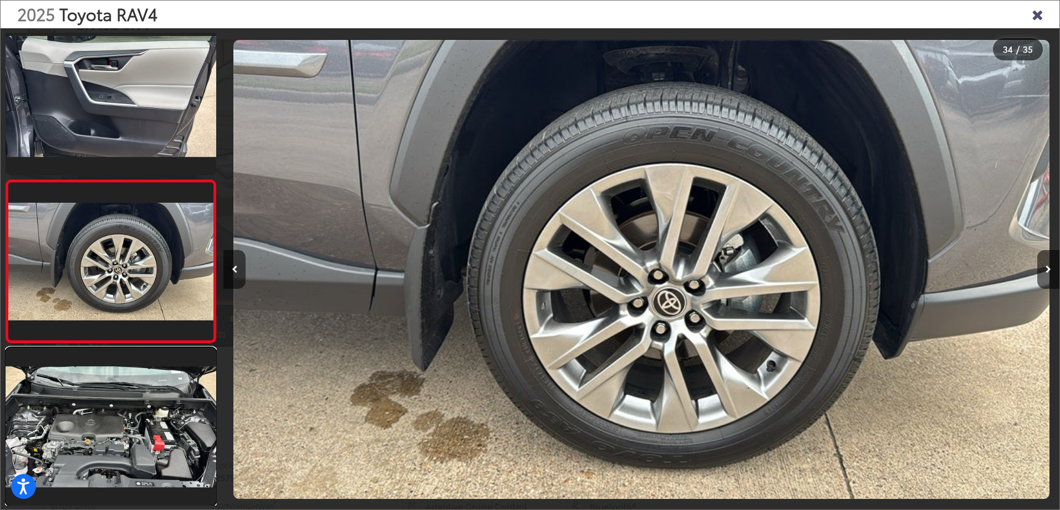
click at [150, 401] on link at bounding box center [111, 427] width 211 height 158
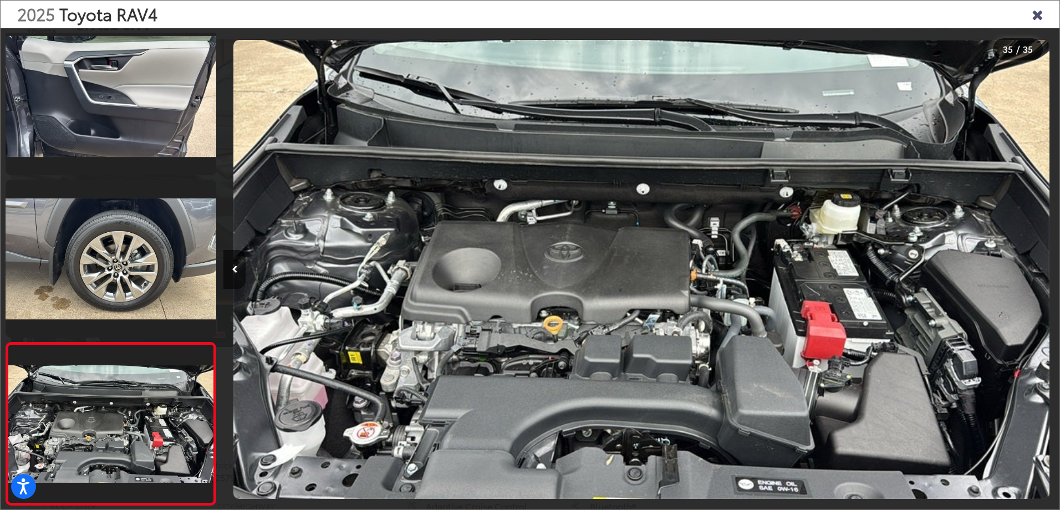
click at [1038, 11] on icon "Close gallery" at bounding box center [1037, 14] width 11 height 14
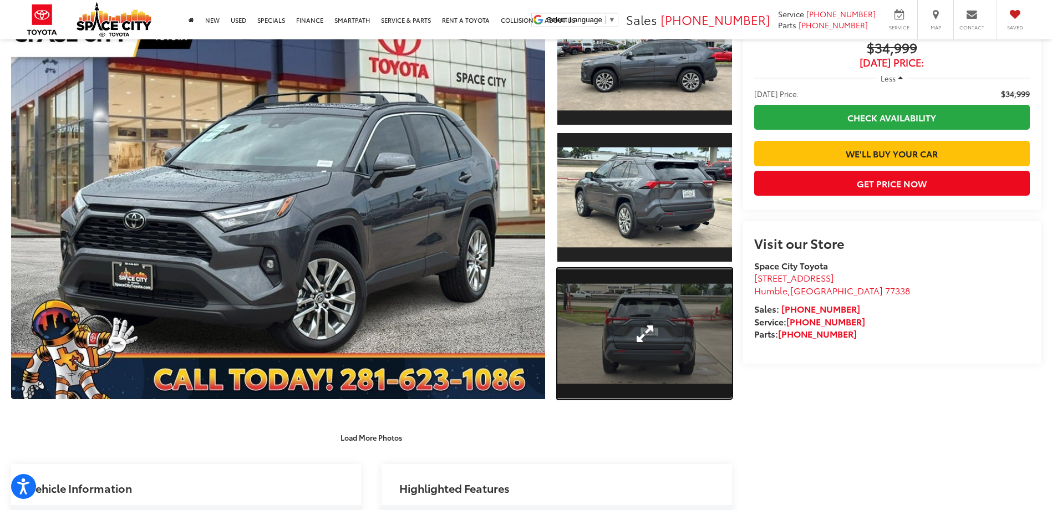
click at [658, 315] on link "Expand Photo 3" at bounding box center [644, 333] width 174 height 131
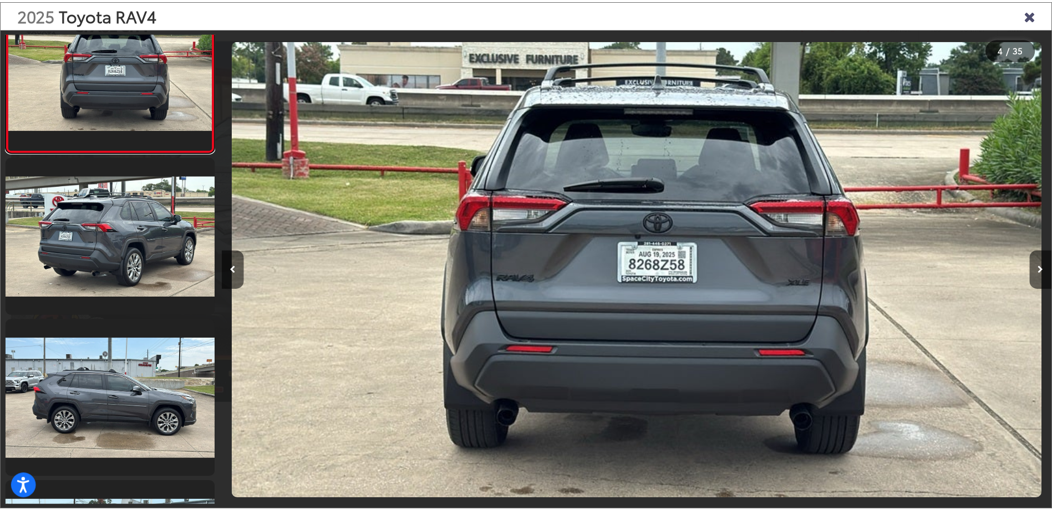
scroll to position [144, 0]
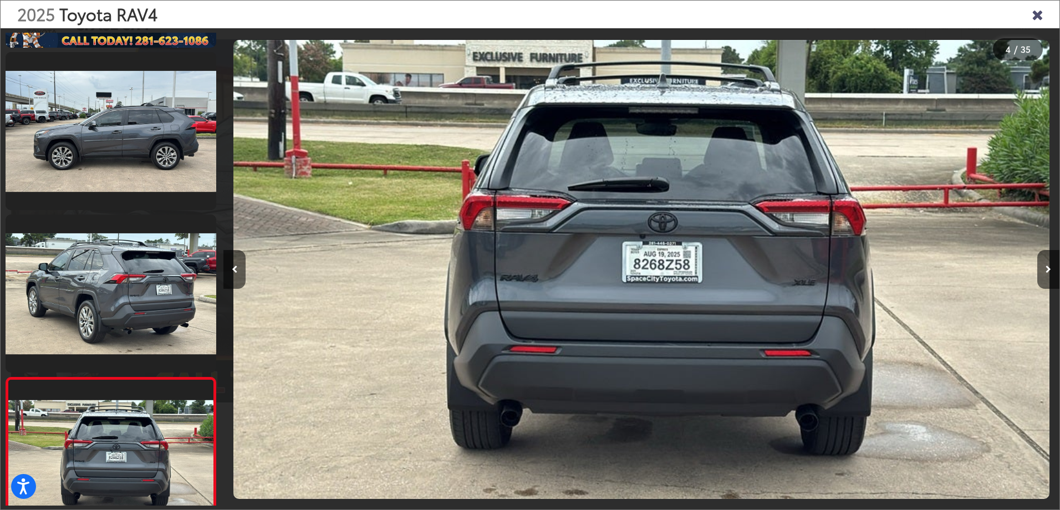
click at [1037, 14] on icon "Close gallery" at bounding box center [1037, 14] width 11 height 14
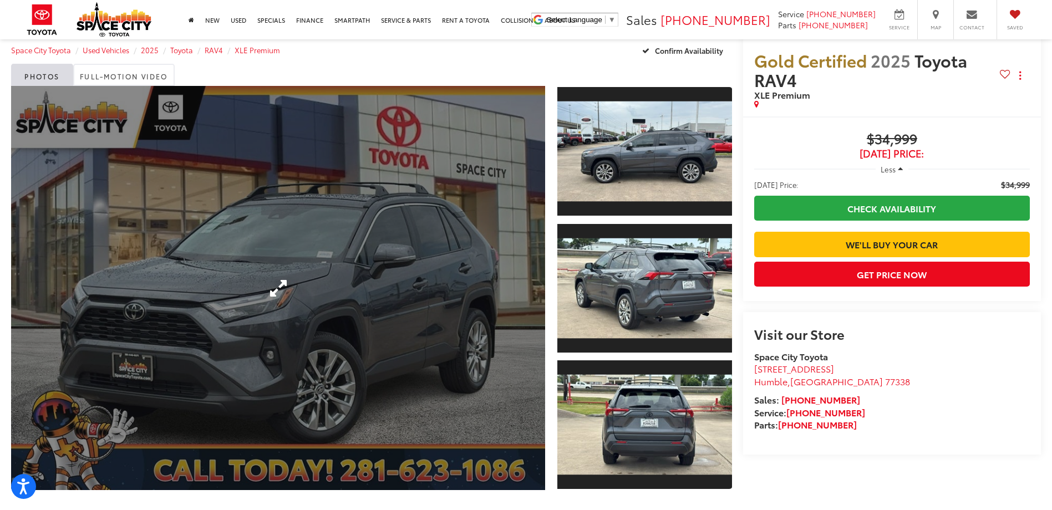
scroll to position [0, 0]
